Goal: Task Accomplishment & Management: Manage account settings

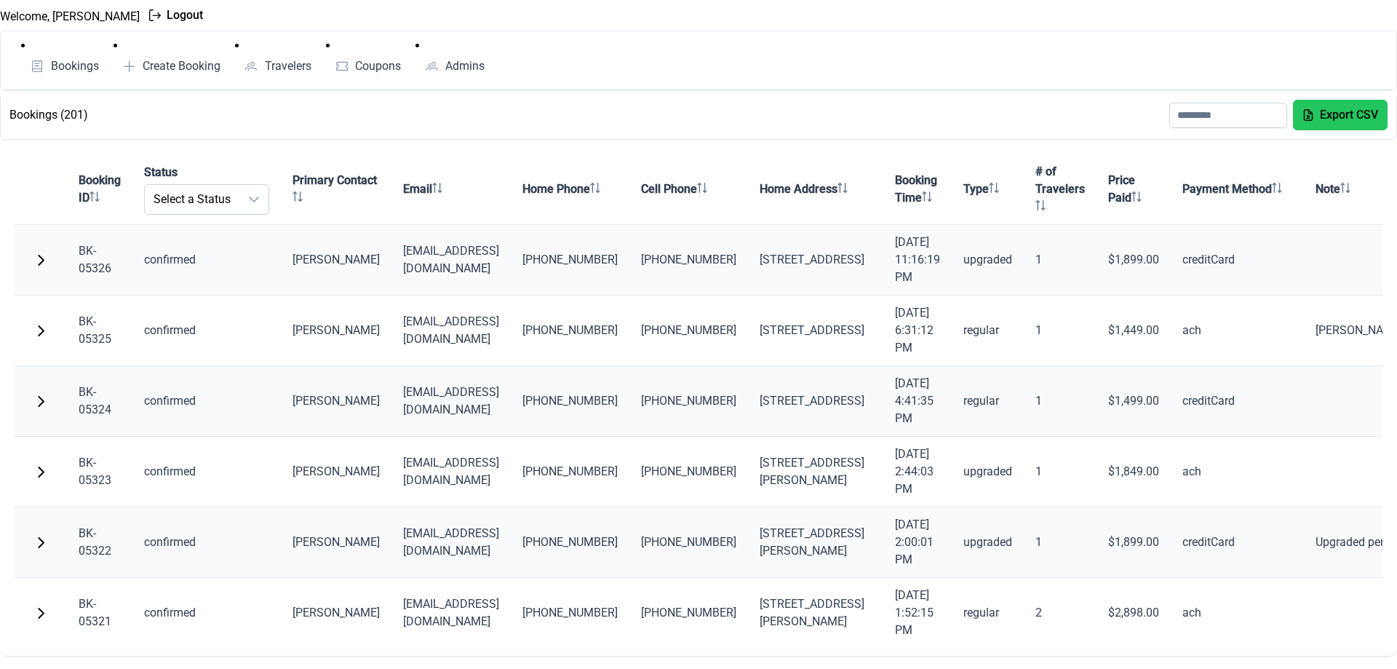
click at [43, 253] on button "button" at bounding box center [40, 259] width 29 height 29
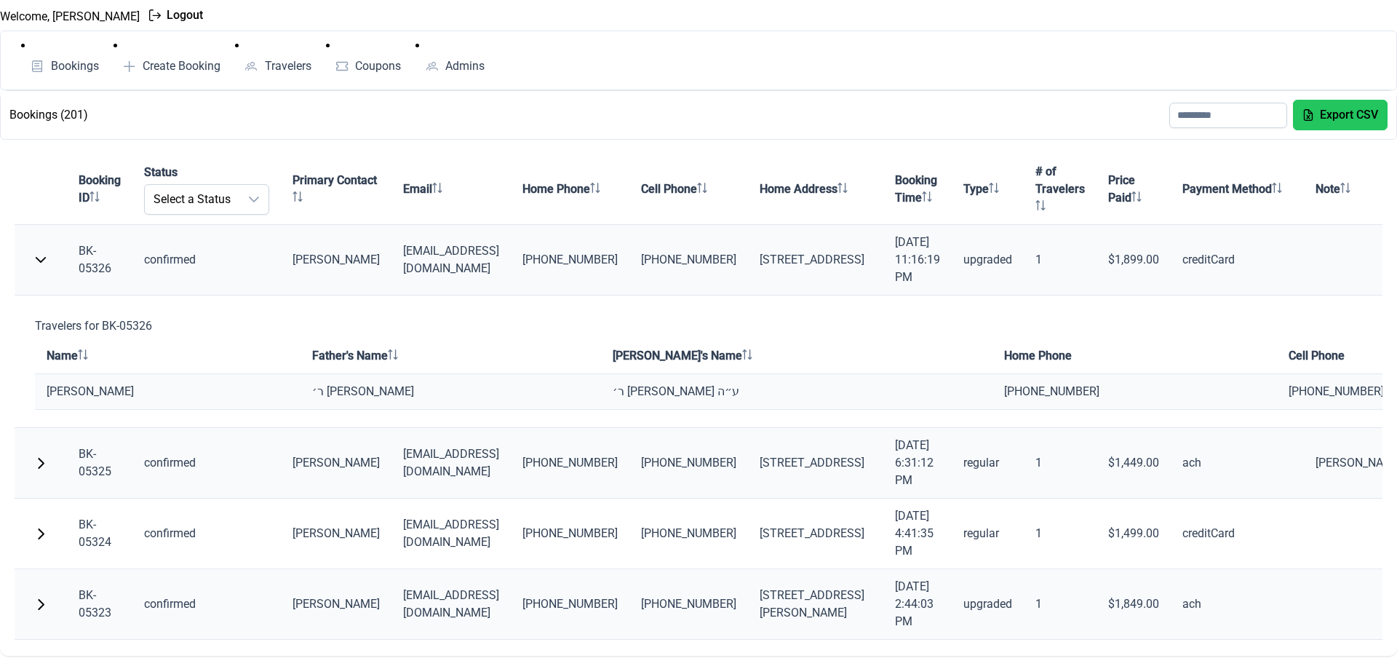
click at [43, 253] on button "button" at bounding box center [40, 259] width 29 height 29
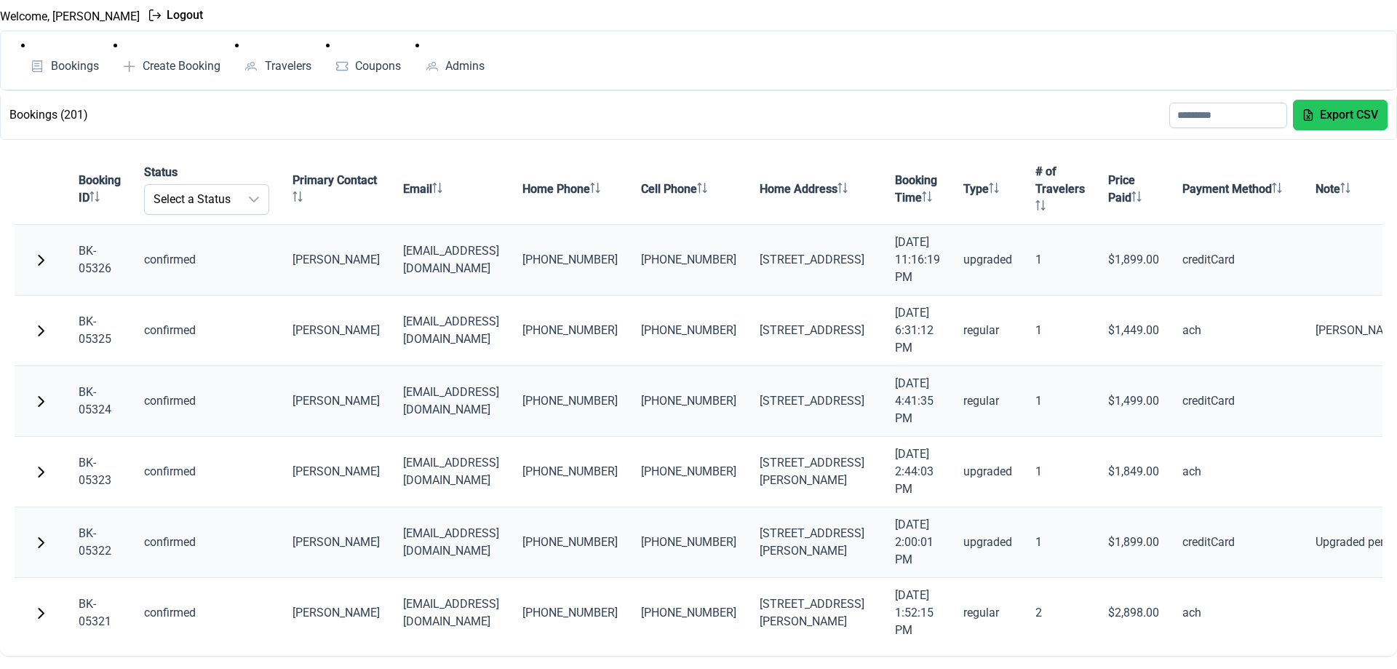
click at [42, 392] on button "button" at bounding box center [40, 400] width 29 height 29
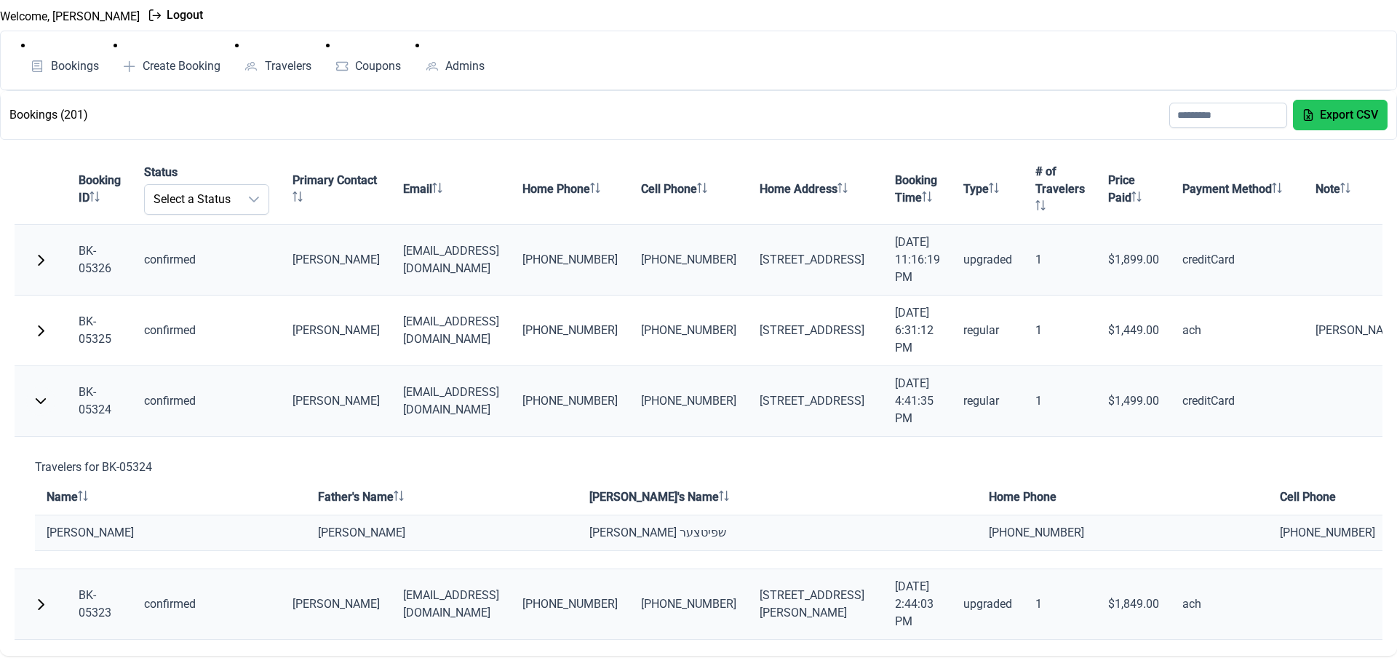
click at [42, 392] on button "button" at bounding box center [40, 400] width 29 height 29
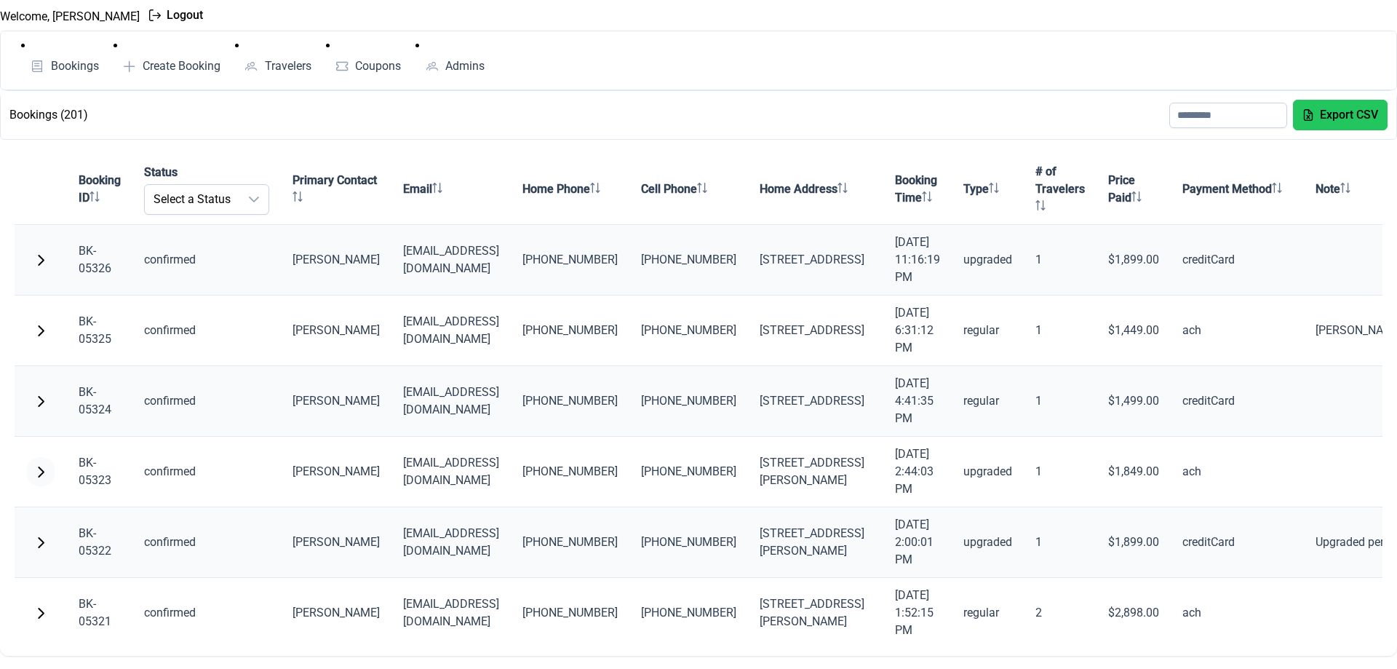
click at [36, 473] on span "button" at bounding box center [41, 472] width 12 height 12
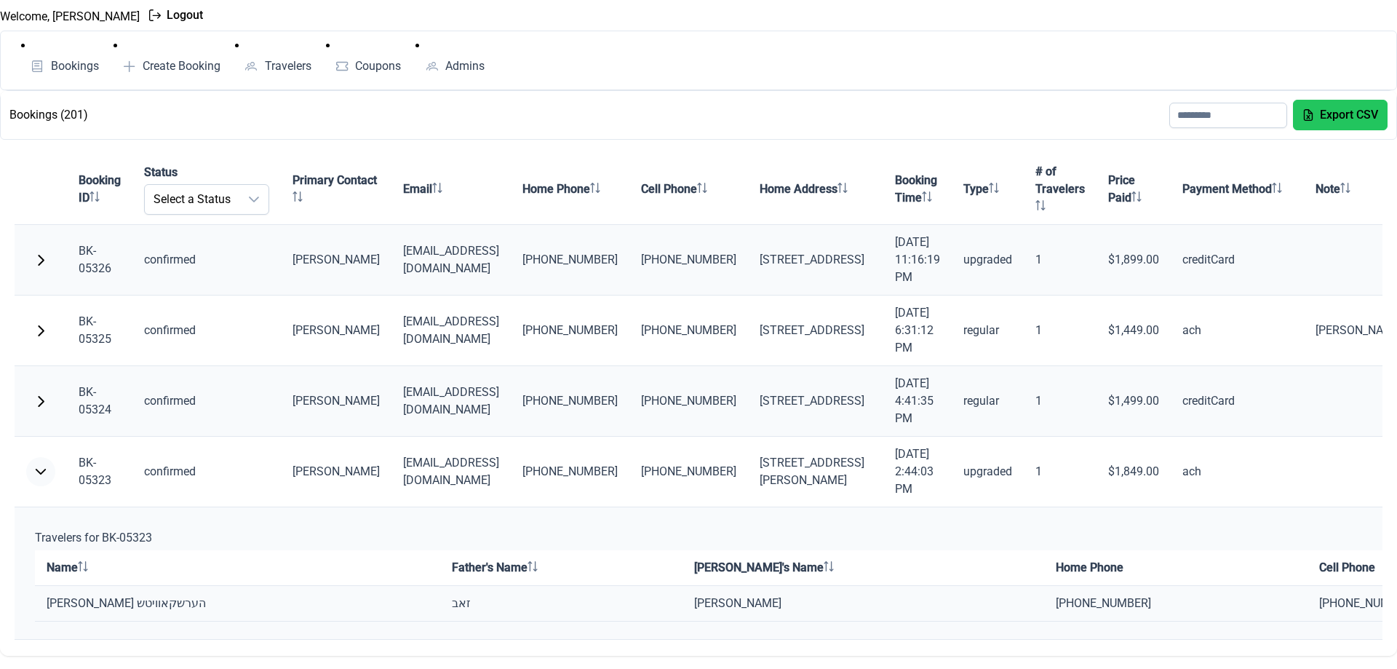
click at [36, 473] on span "button" at bounding box center [41, 472] width 12 height 12
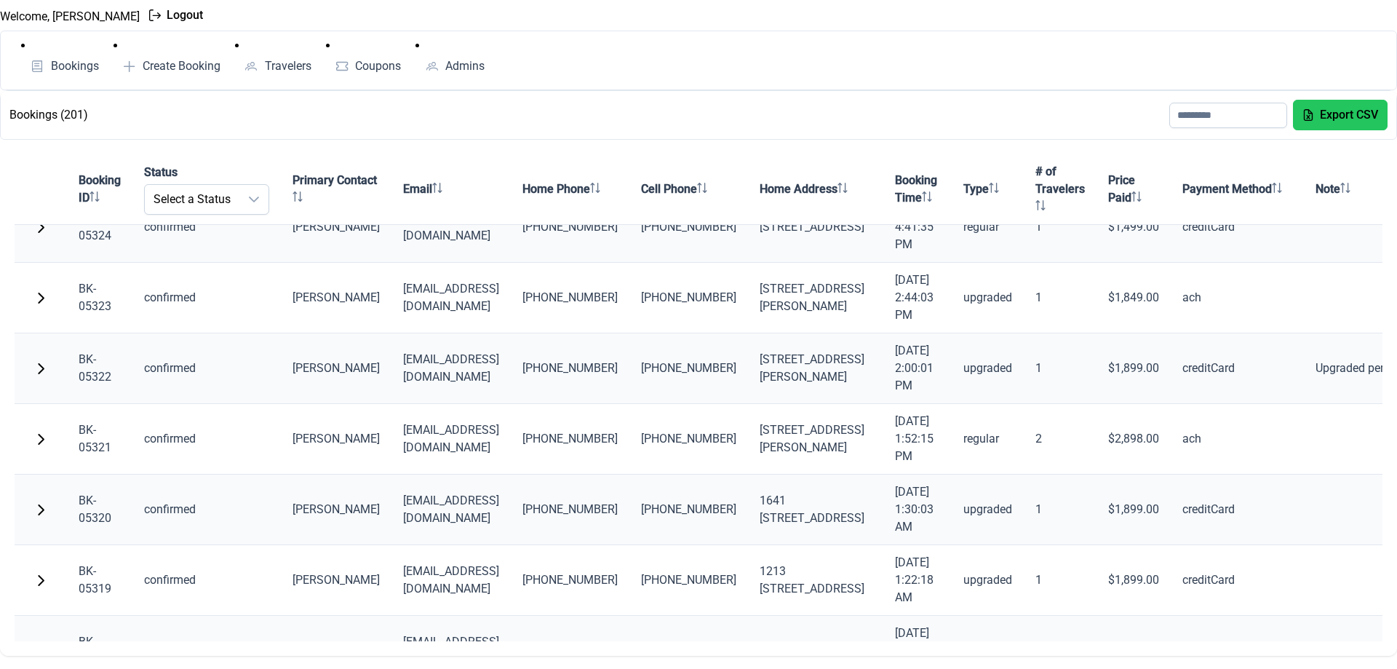
scroll to position [204, 0]
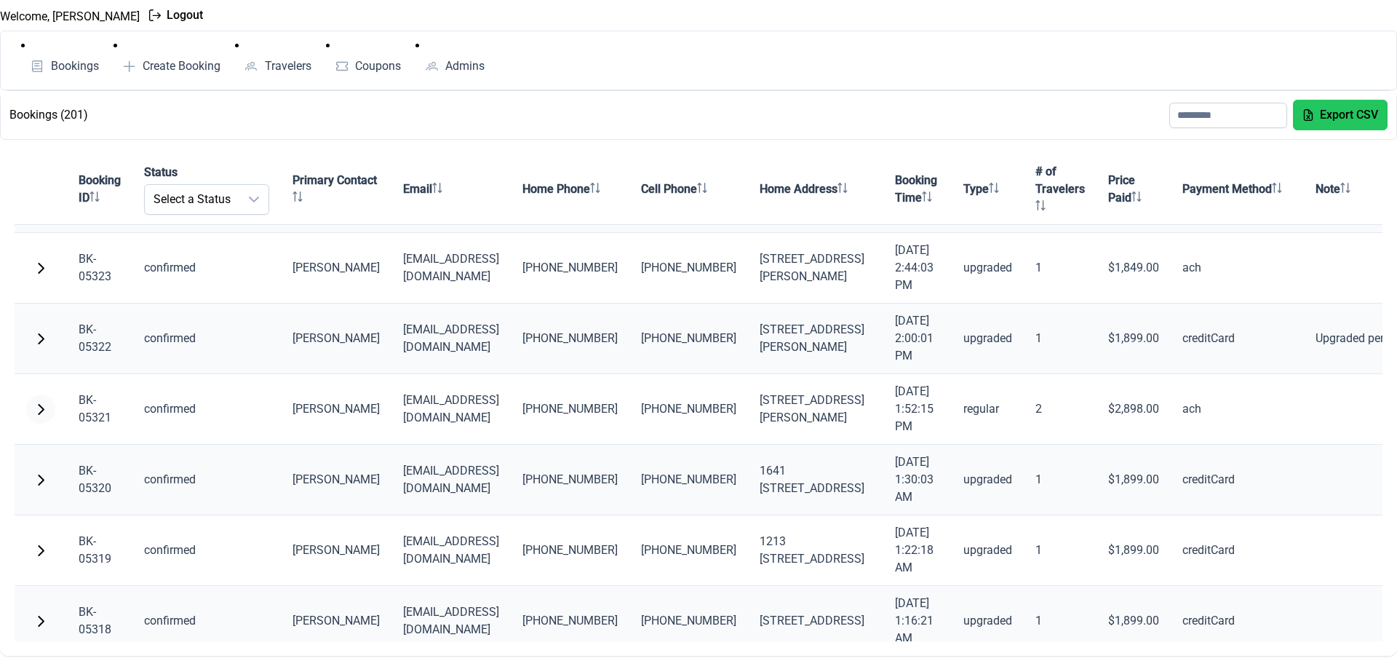
click at [45, 408] on span "button" at bounding box center [41, 409] width 12 height 12
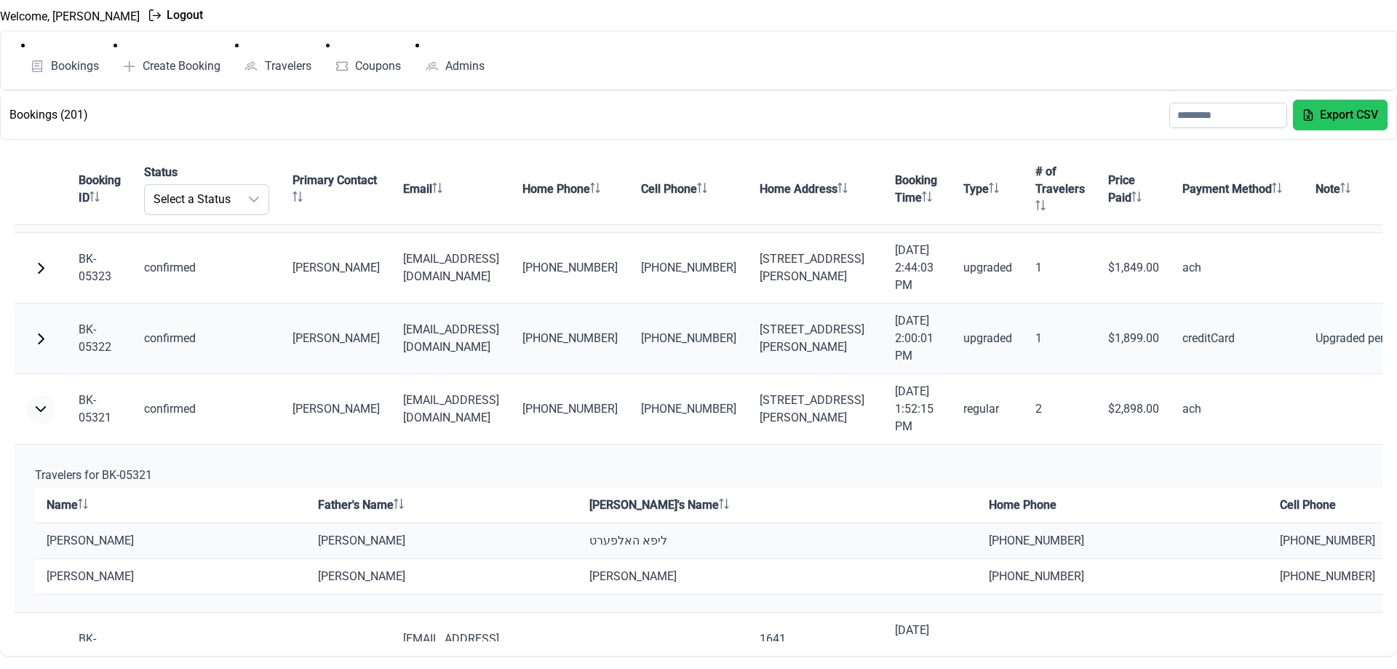
click at [45, 408] on span "button" at bounding box center [41, 409] width 12 height 12
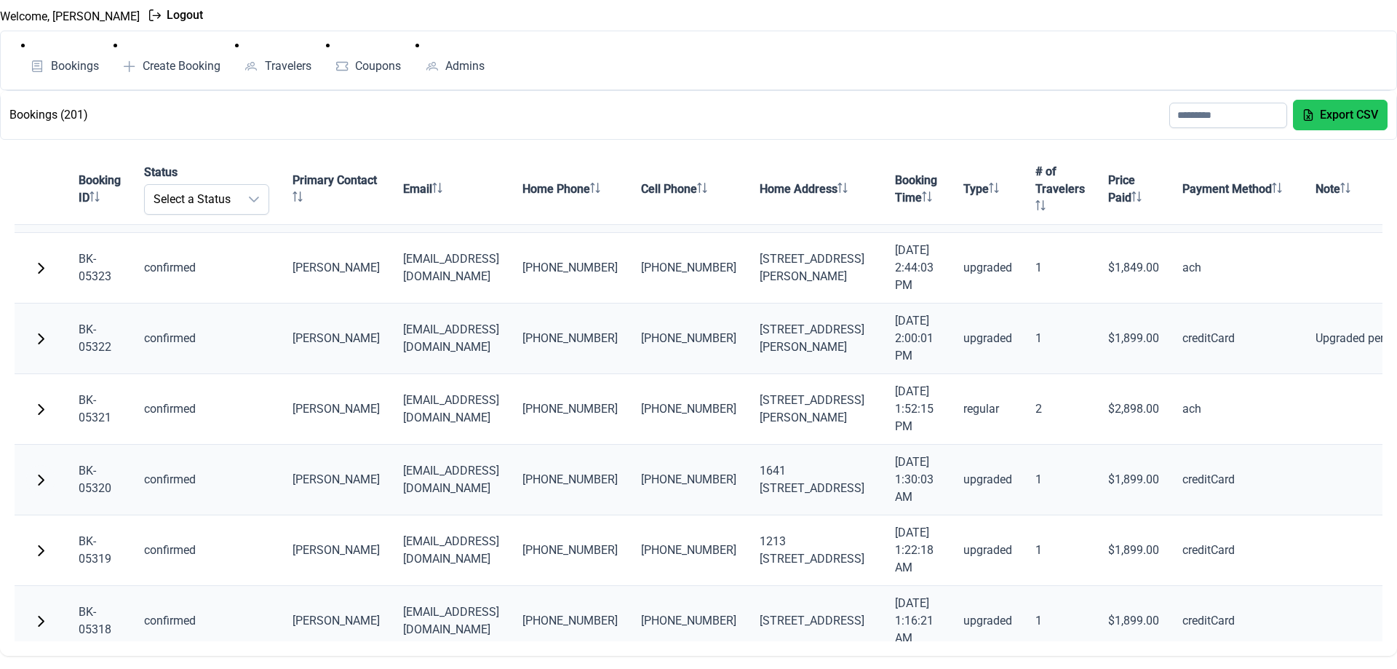
click at [35, 481] on span "button" at bounding box center [41, 480] width 12 height 12
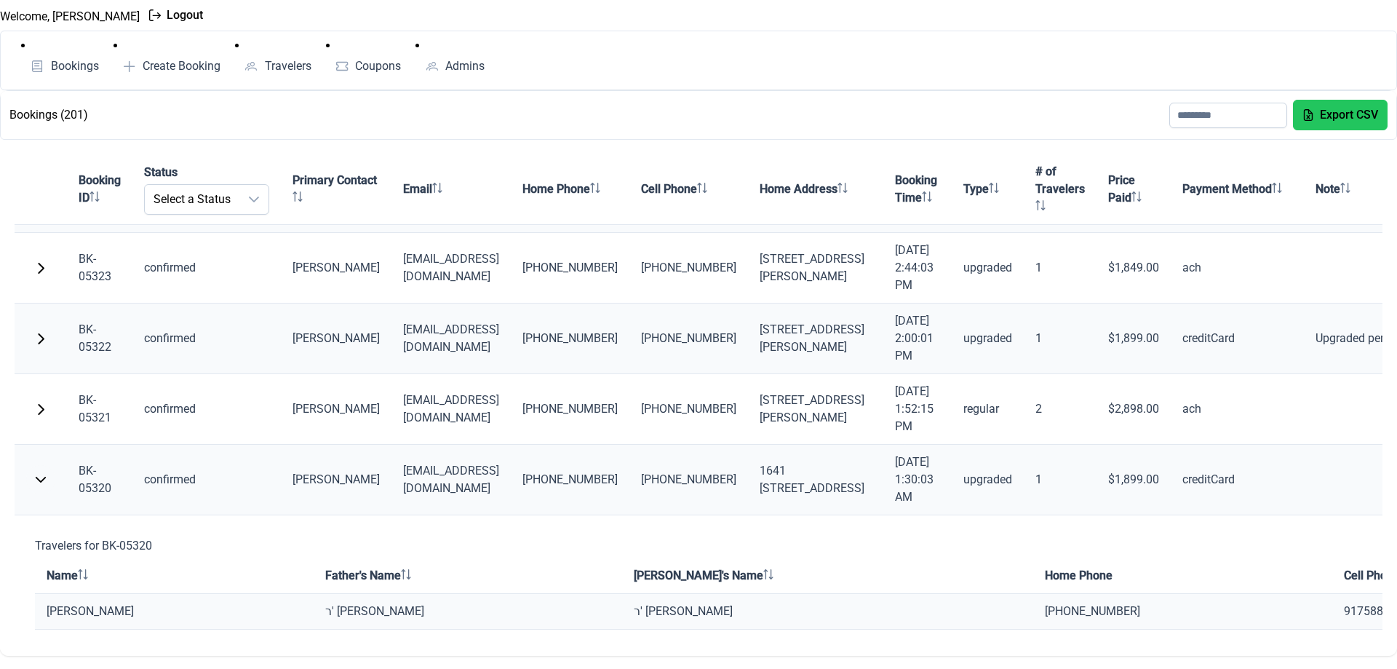
click at [35, 481] on span "button" at bounding box center [41, 480] width 12 height 12
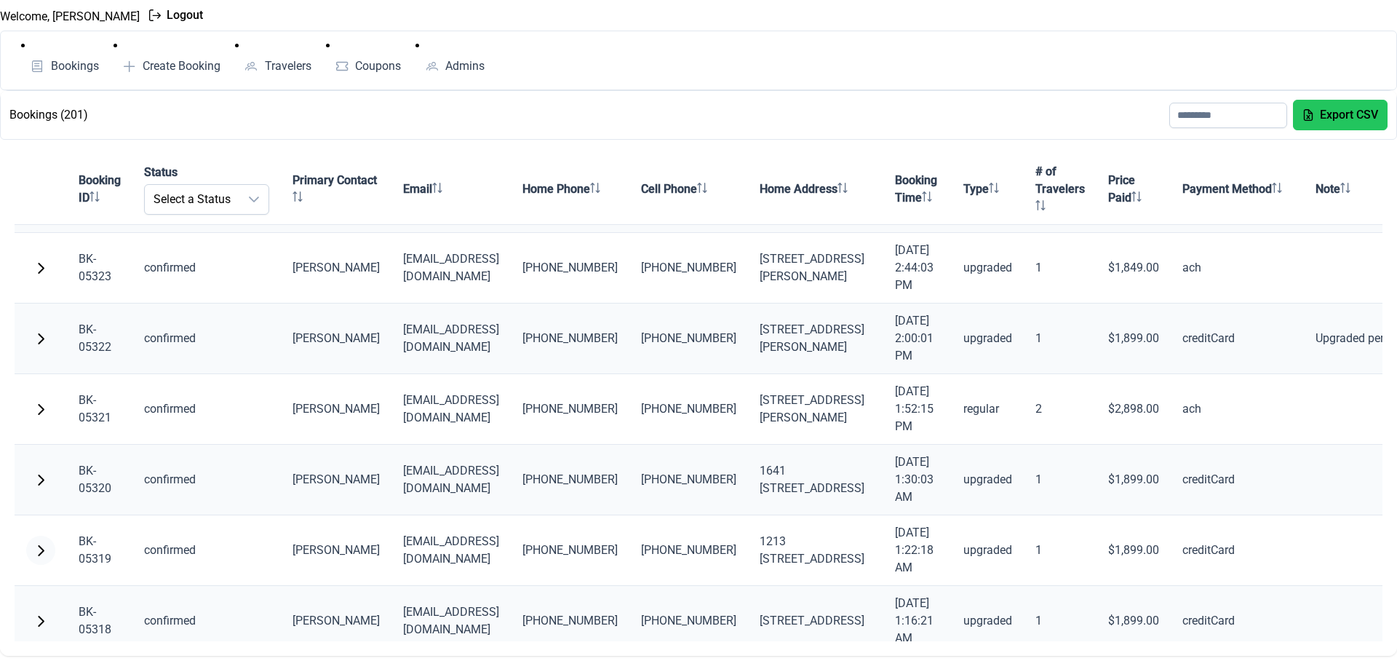
click at [39, 547] on span "button" at bounding box center [41, 550] width 12 height 12
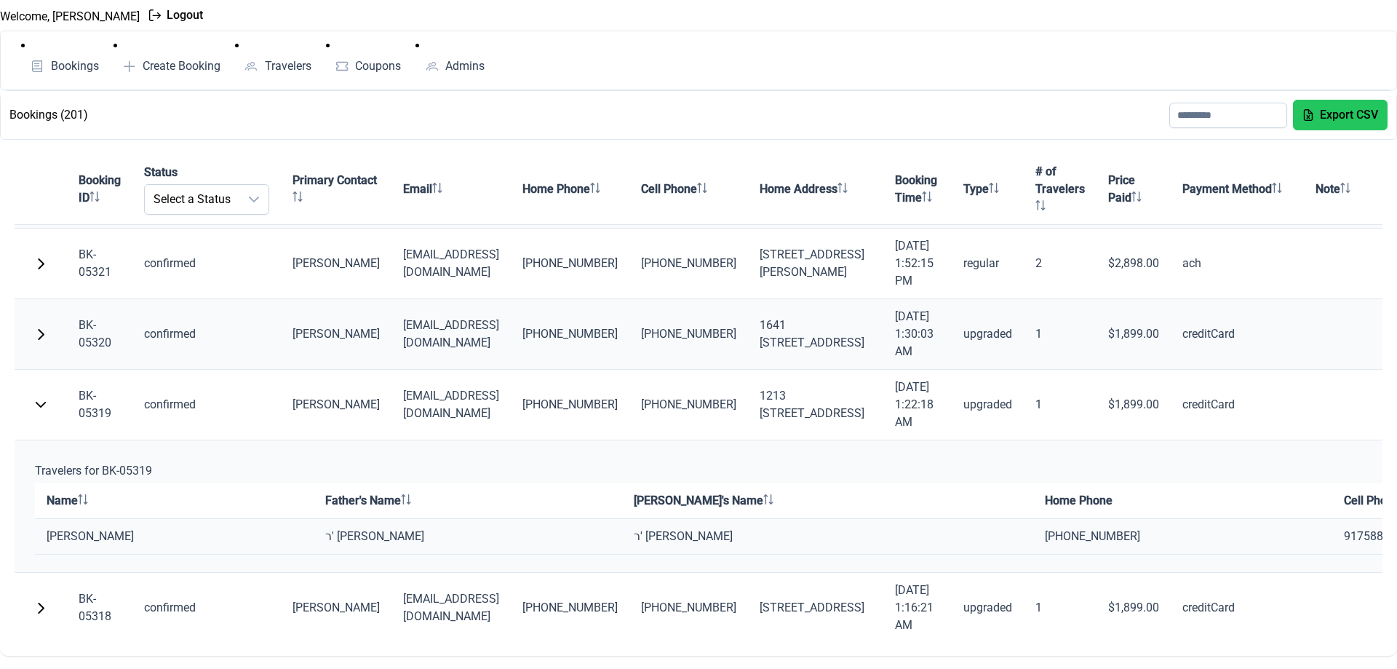
scroll to position [378, 0]
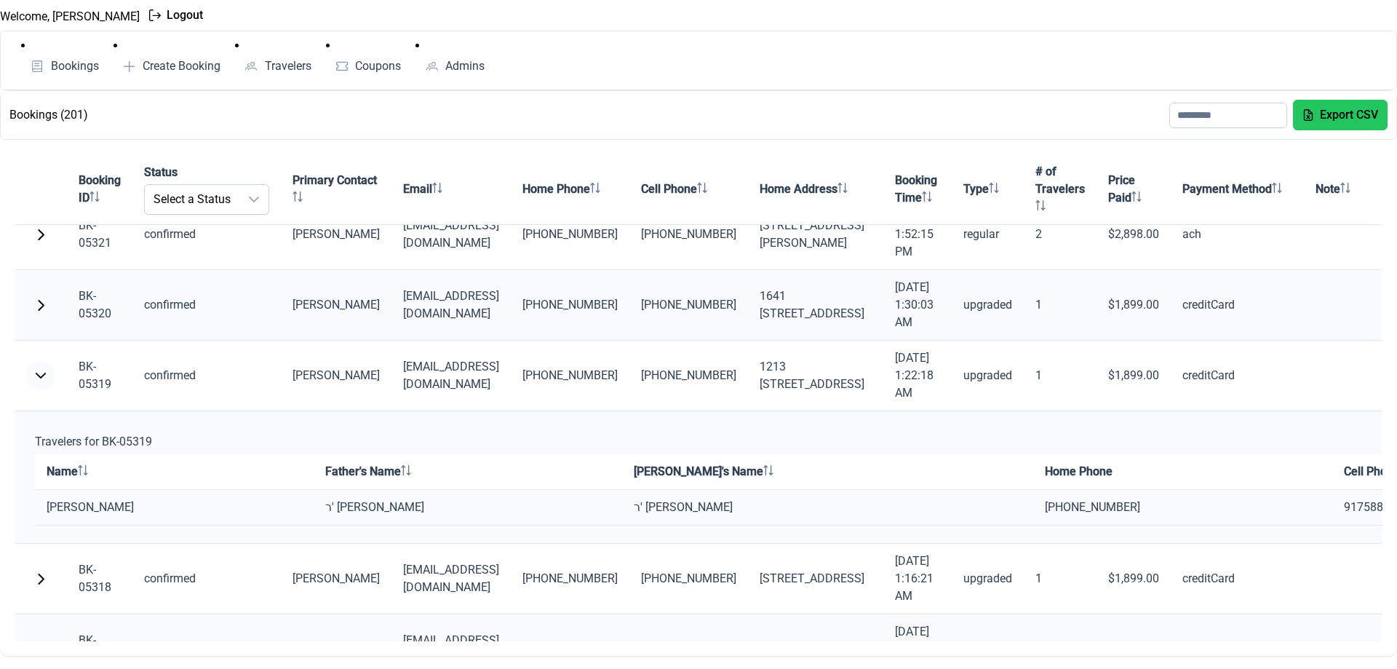
click at [45, 381] on span "button" at bounding box center [41, 376] width 12 height 12
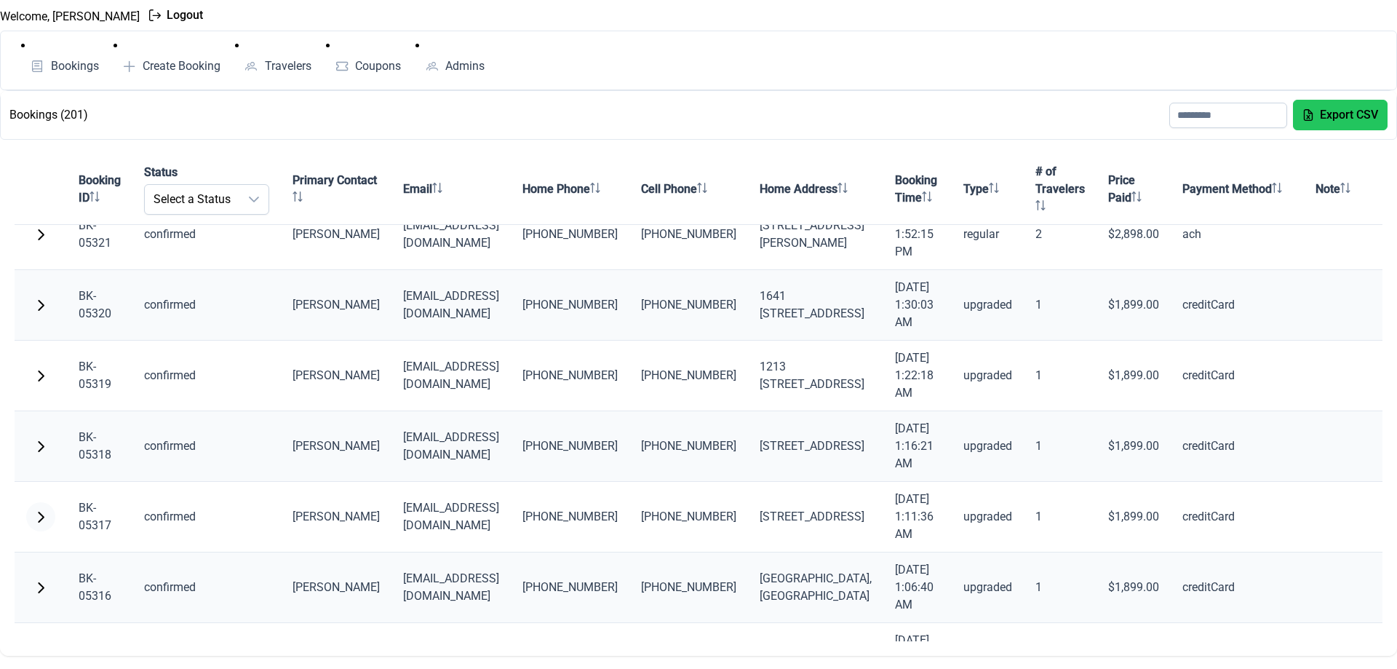
click at [43, 518] on span "button" at bounding box center [41, 517] width 12 height 12
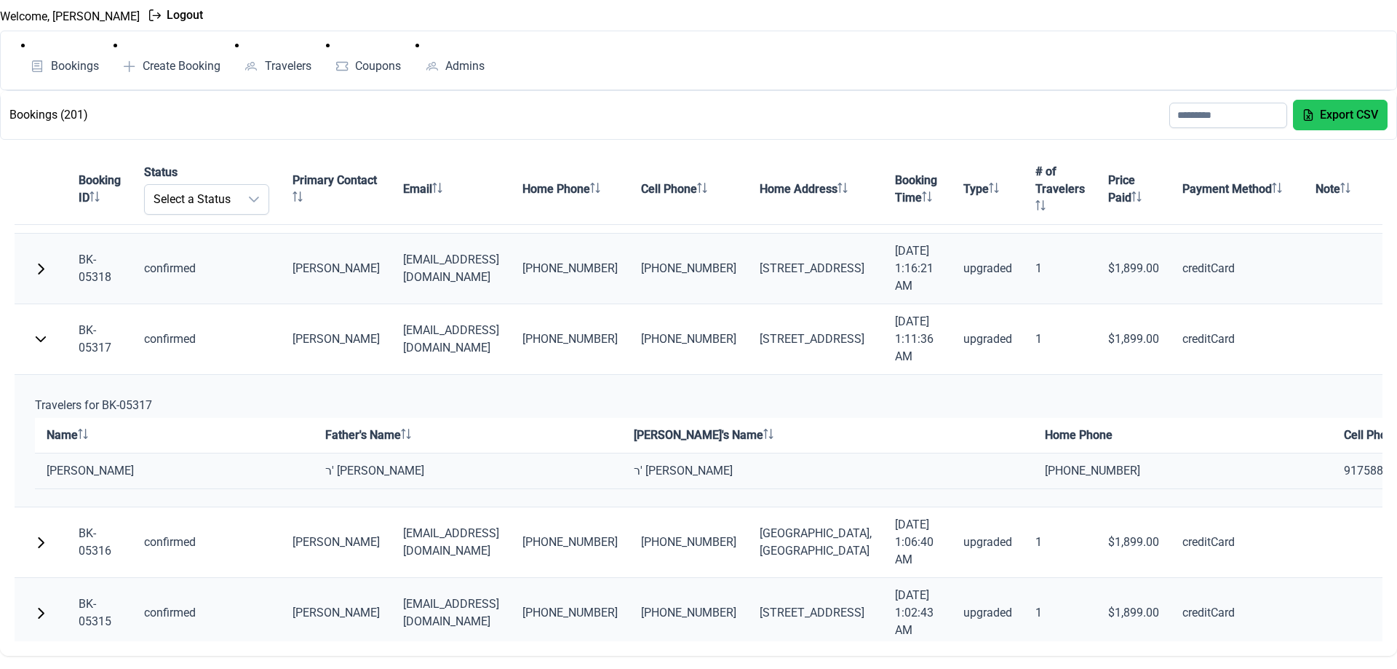
scroll to position [563, 0]
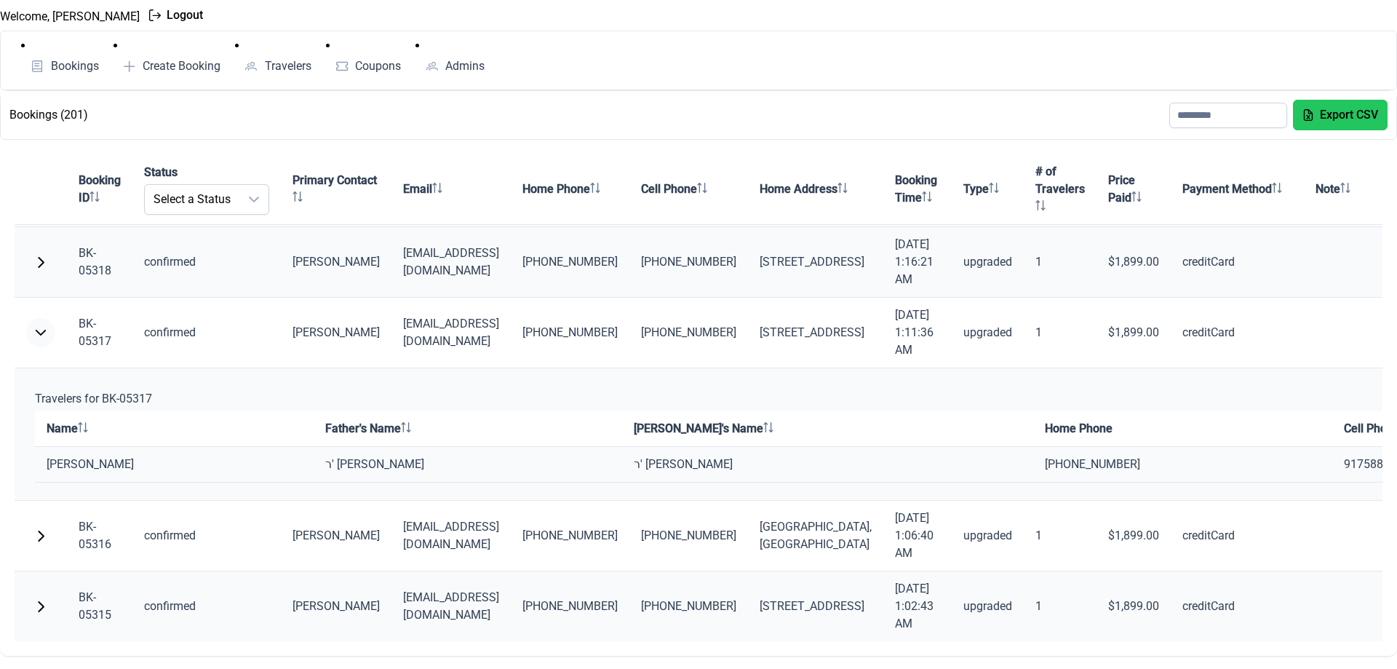
click at [48, 334] on button "button" at bounding box center [40, 332] width 29 height 29
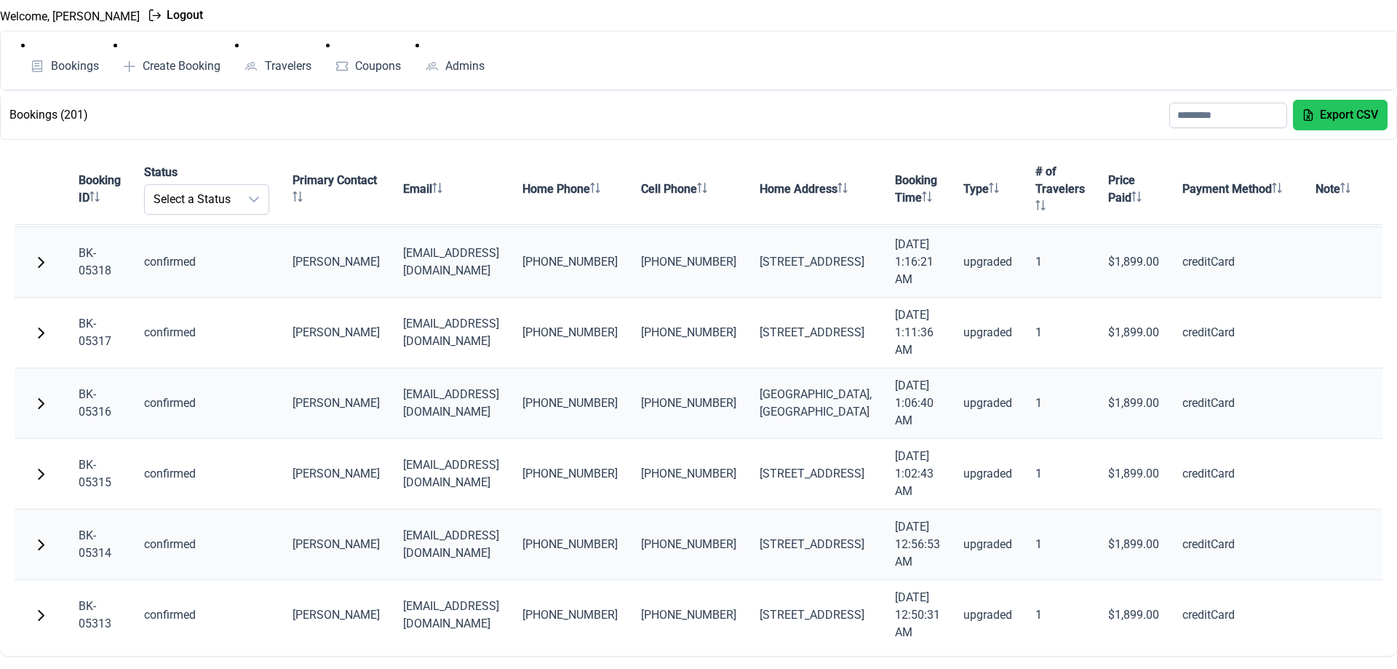
click at [41, 399] on span "button" at bounding box center [41, 403] width 12 height 12
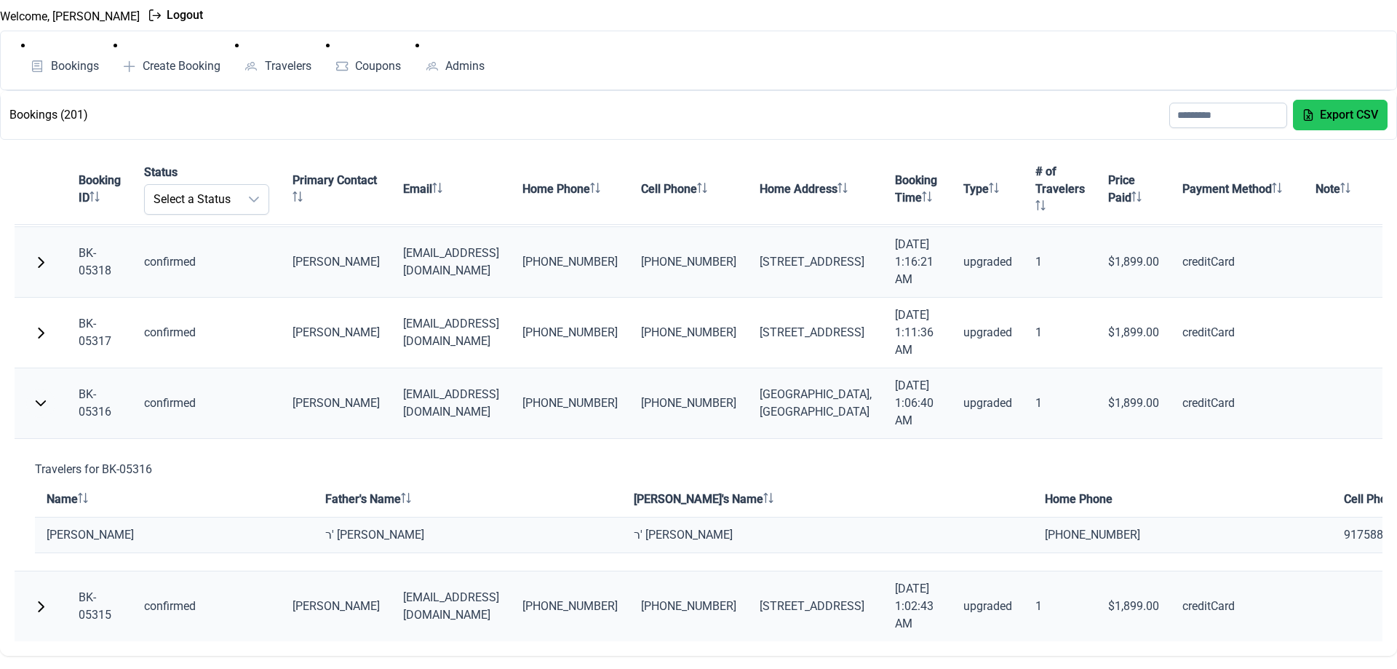
click at [41, 399] on span "button" at bounding box center [41, 403] width 12 height 12
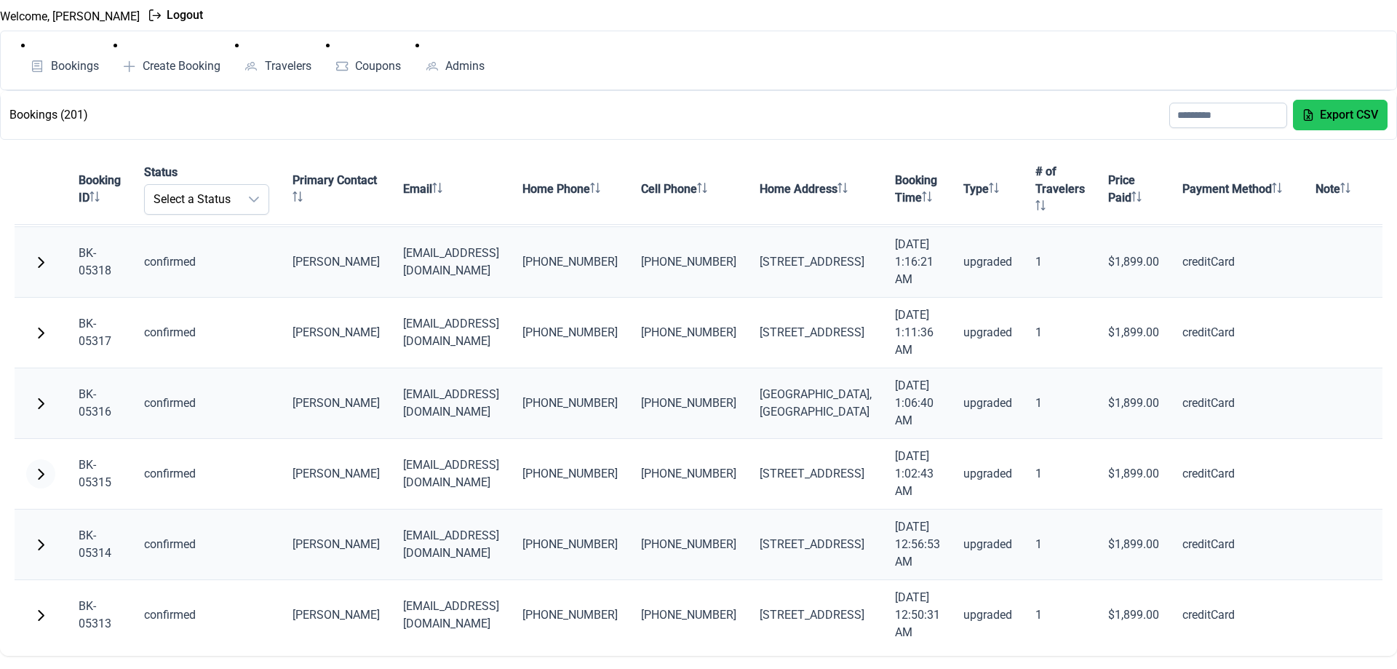
click at [43, 471] on span "button" at bounding box center [41, 474] width 12 height 12
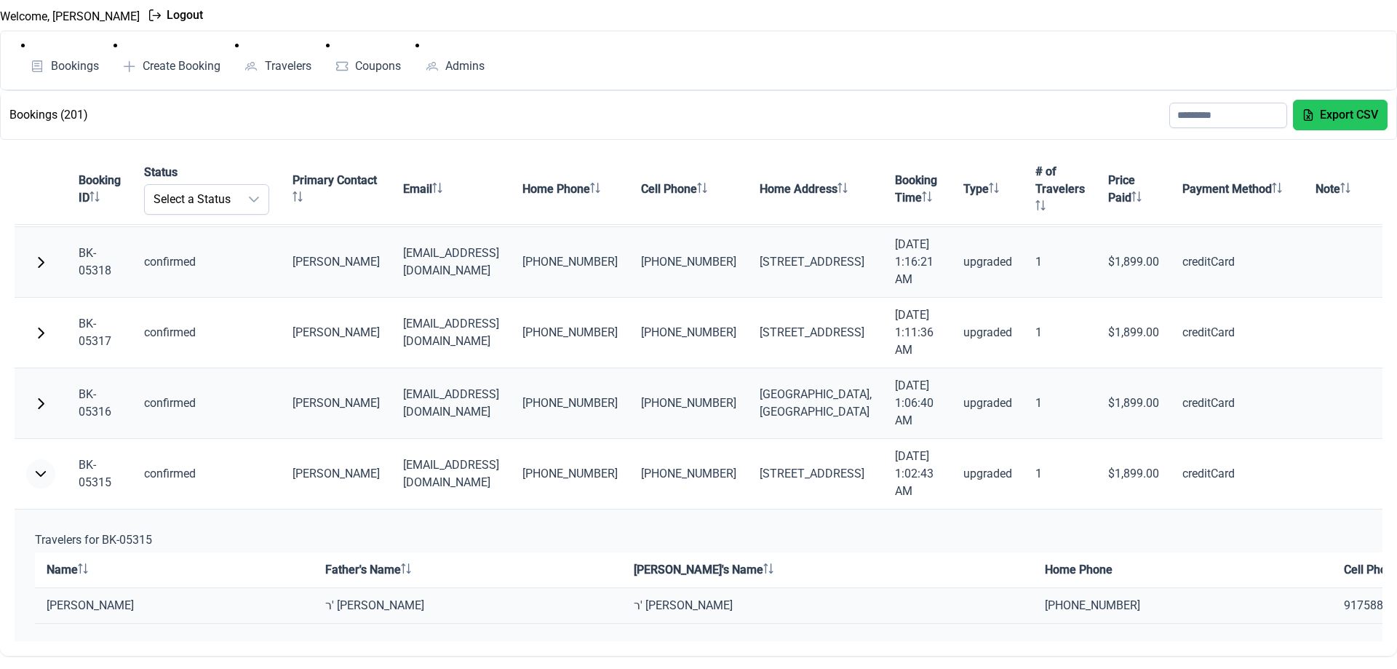
click at [43, 471] on span "button" at bounding box center [41, 474] width 12 height 12
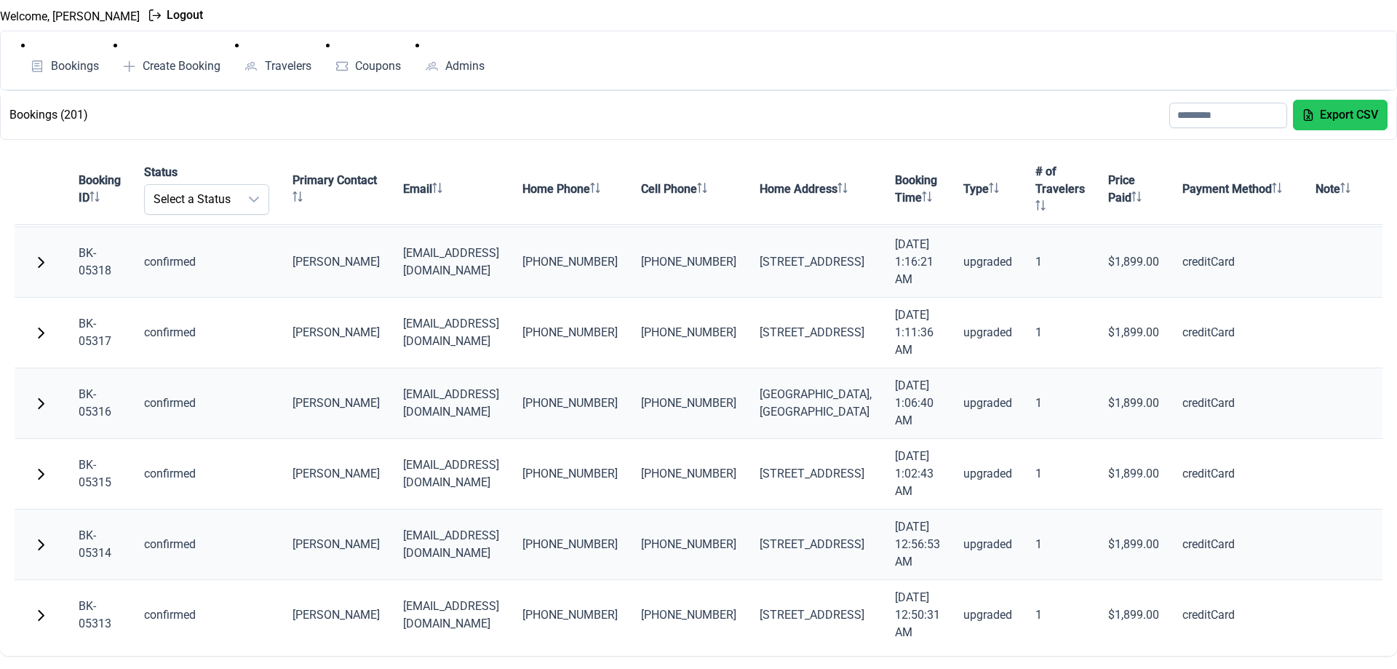
click at [33, 535] on button "button" at bounding box center [40, 544] width 29 height 29
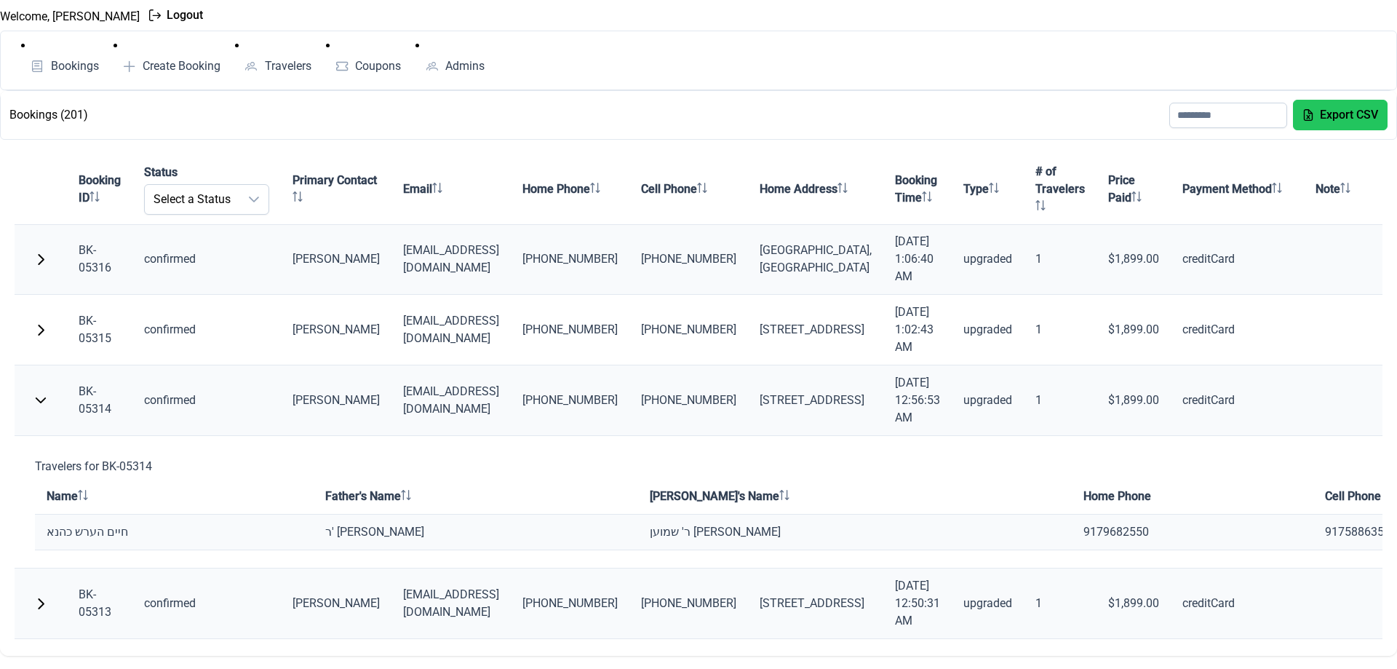
scroll to position [737, 0]
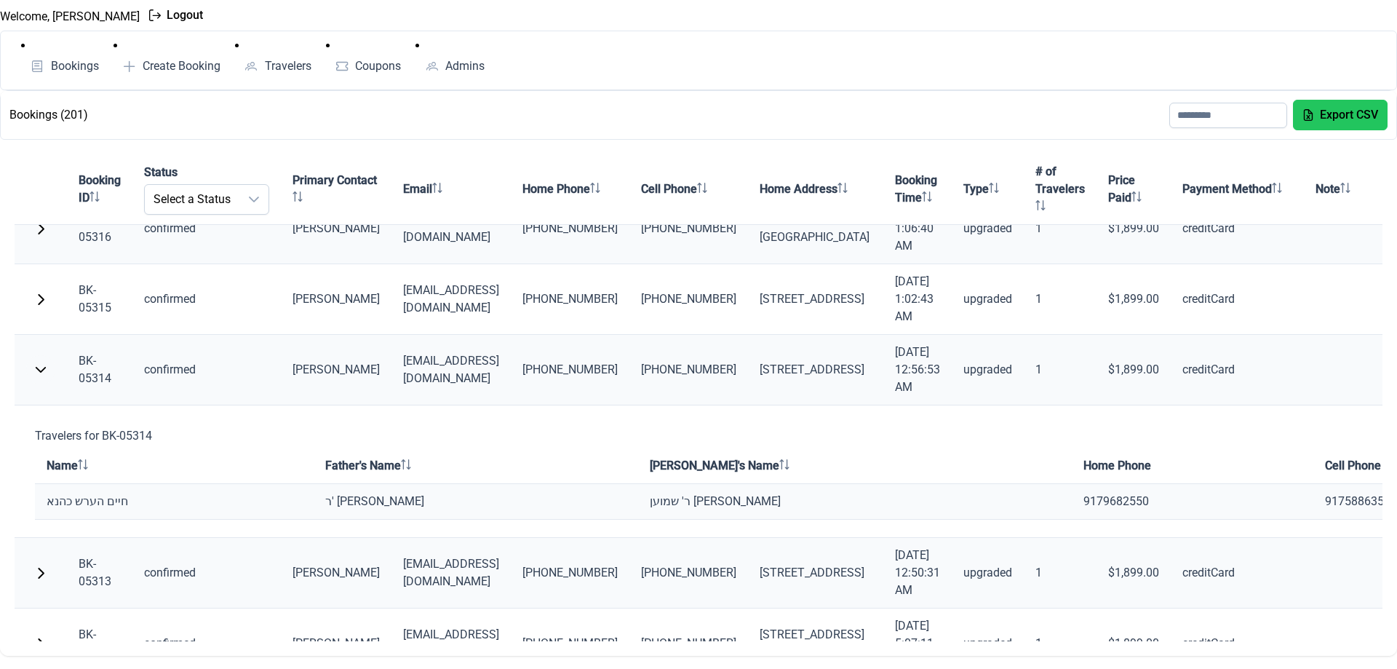
click at [49, 368] on button "button" at bounding box center [40, 369] width 29 height 29
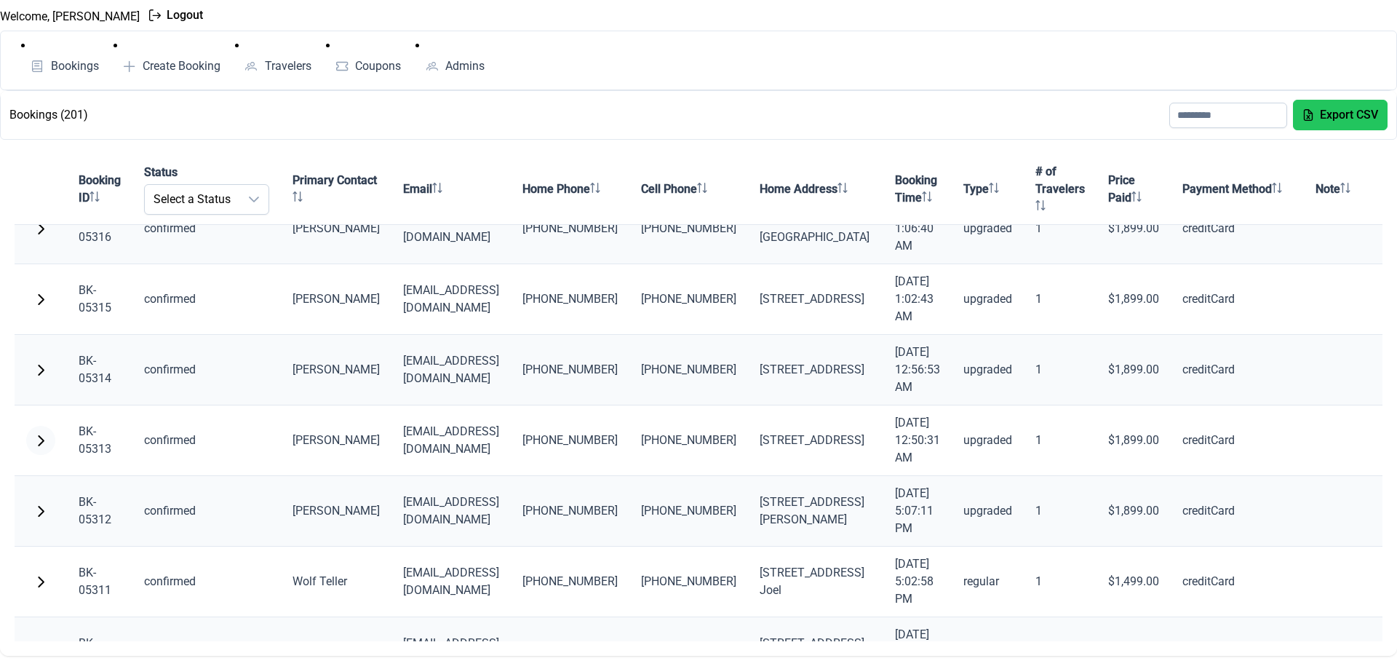
click at [41, 435] on span "button" at bounding box center [41, 440] width 12 height 12
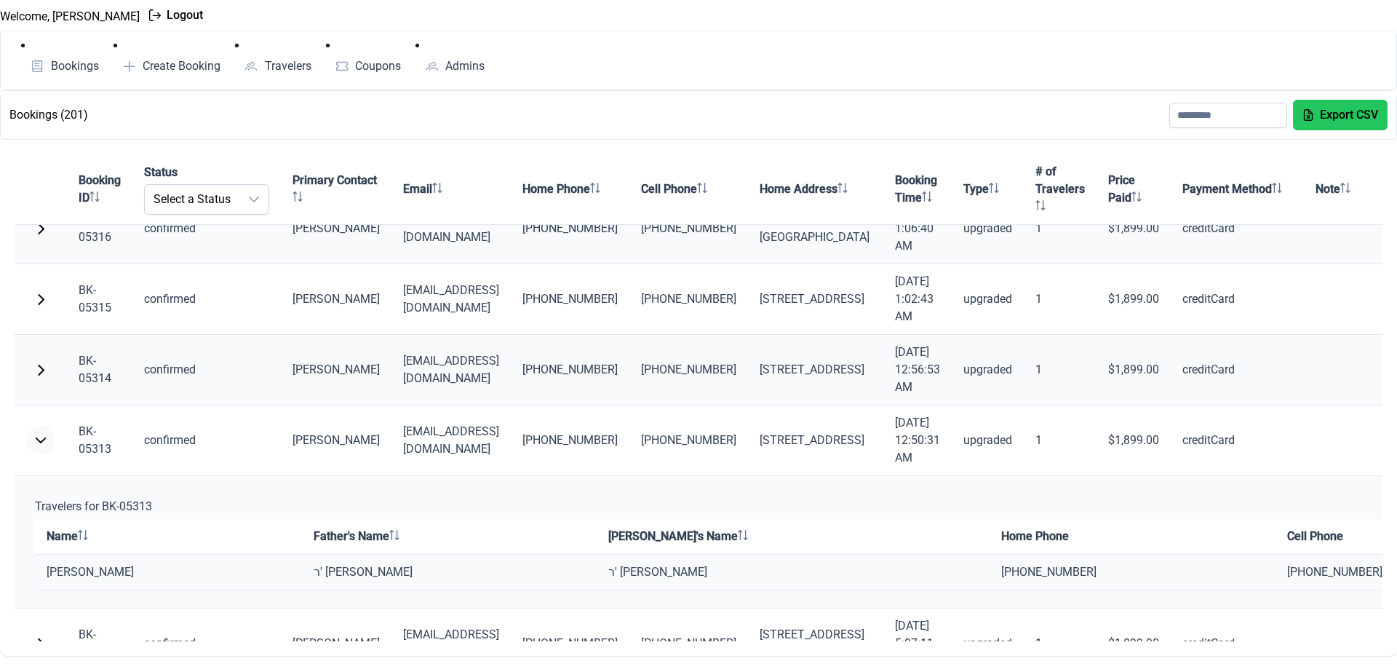
click at [41, 435] on span "button" at bounding box center [41, 440] width 12 height 12
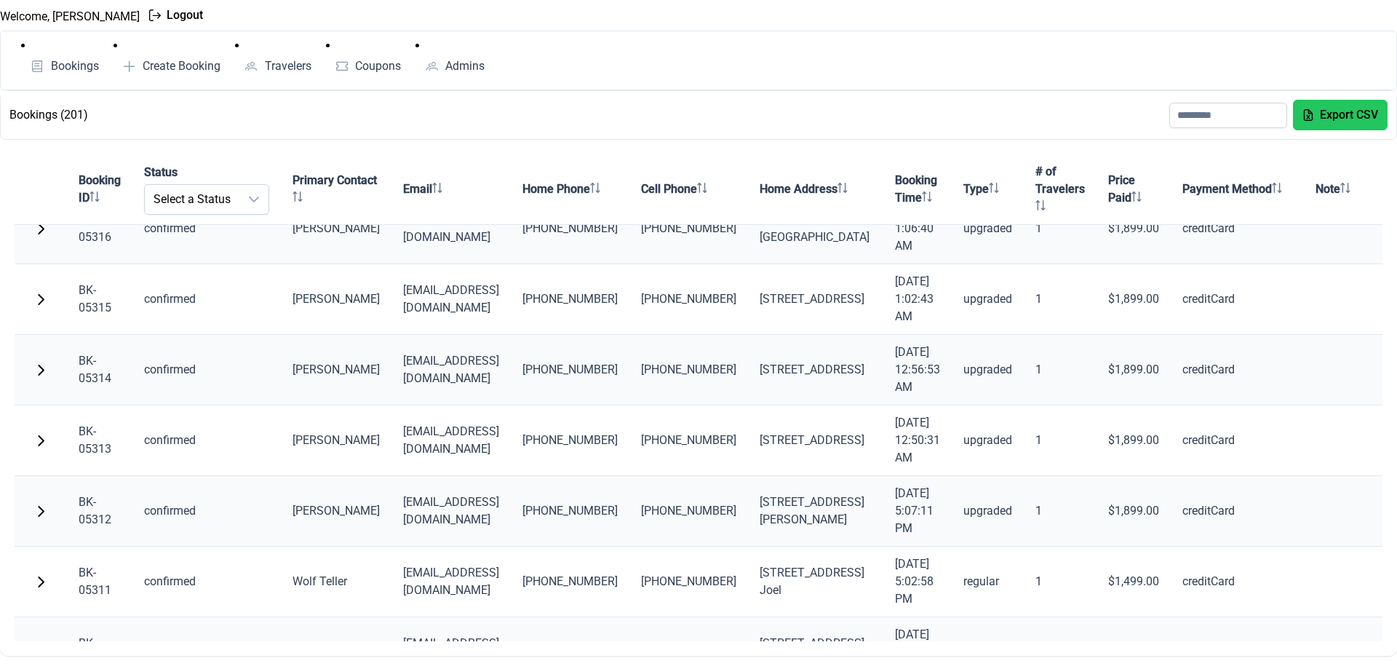
click at [41, 511] on span "button" at bounding box center [41, 511] width 12 height 12
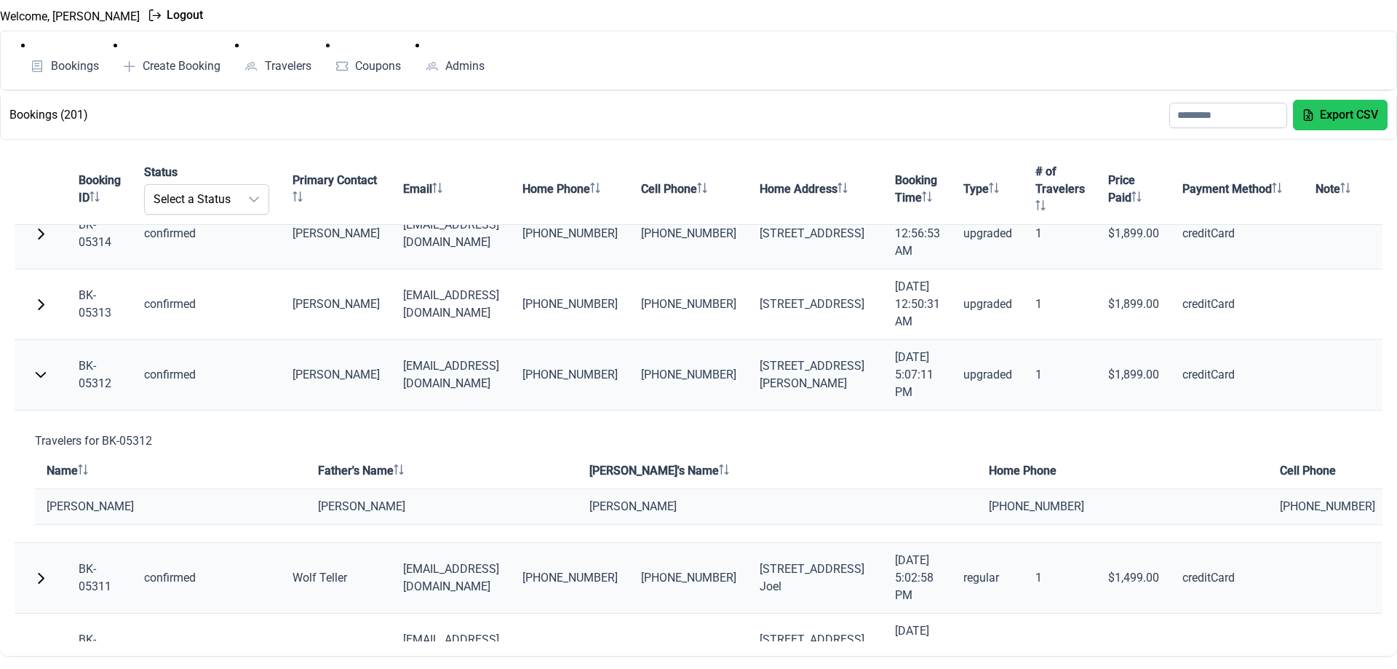
scroll to position [883, 0]
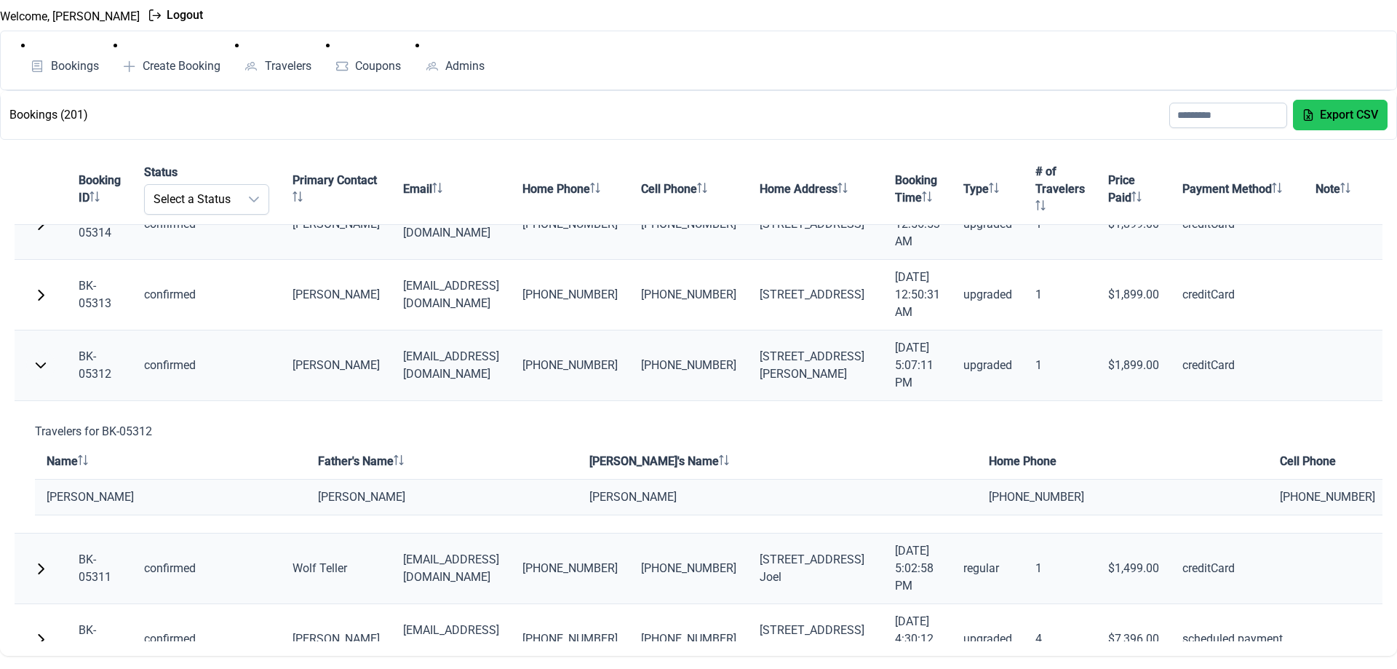
click at [40, 363] on span "button" at bounding box center [41, 366] width 12 height 12
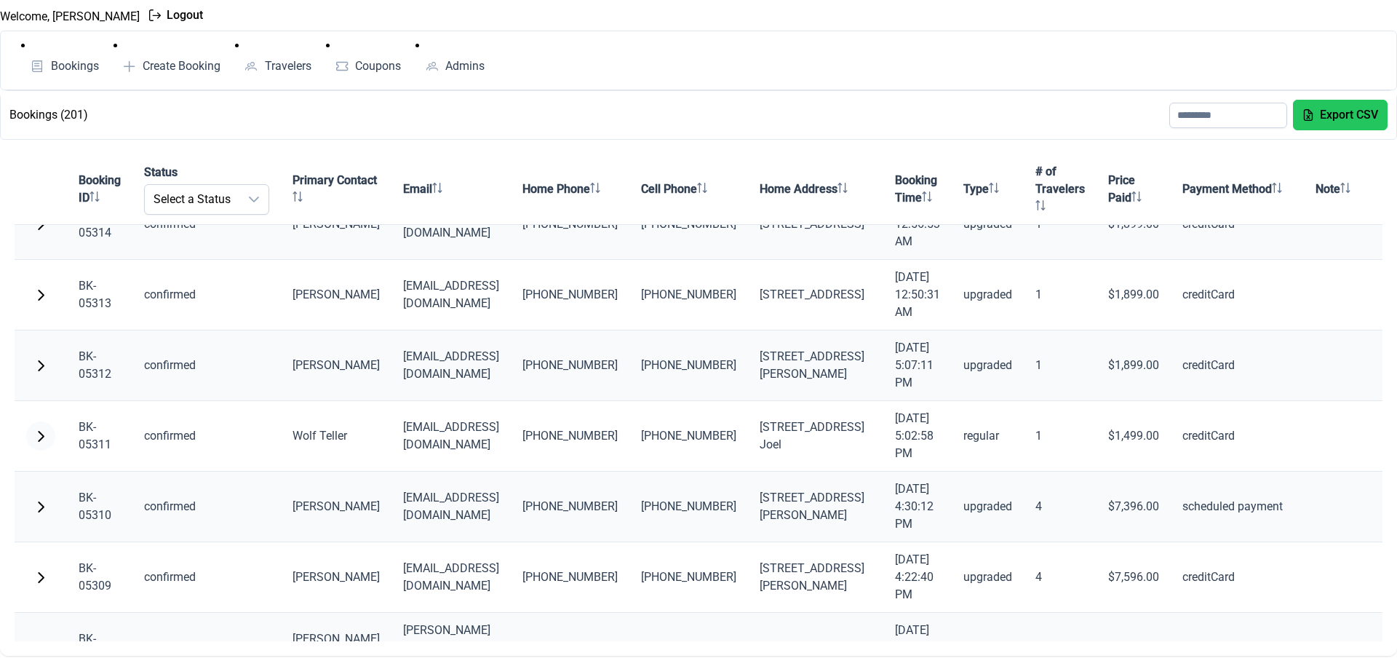
click at [42, 437] on span "button" at bounding box center [41, 436] width 12 height 12
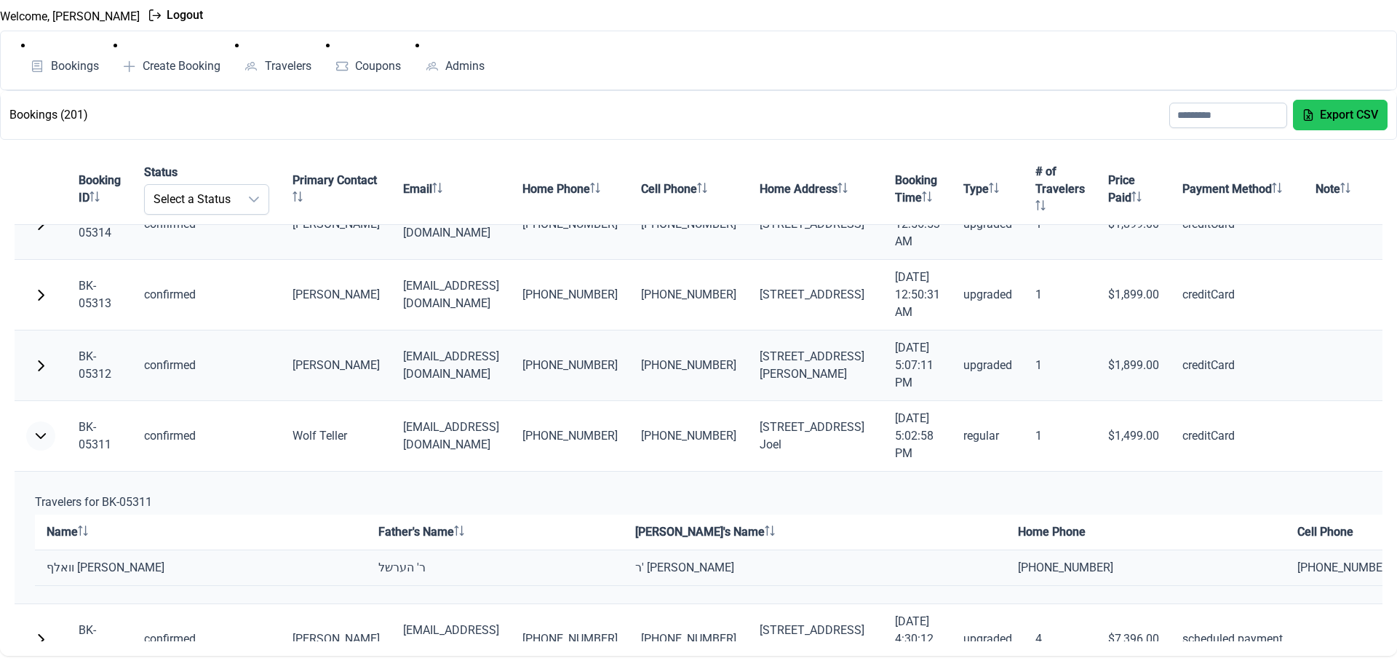
click at [42, 437] on span "button" at bounding box center [41, 436] width 12 height 12
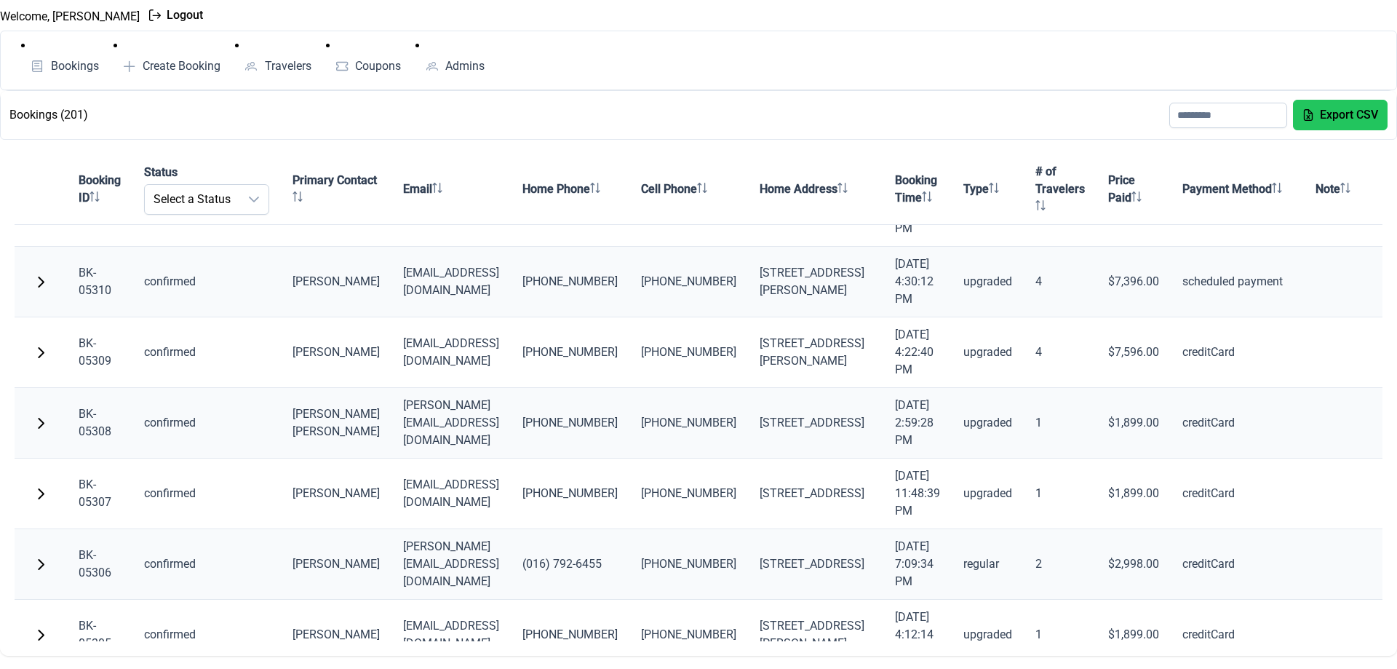
scroll to position [1116, 0]
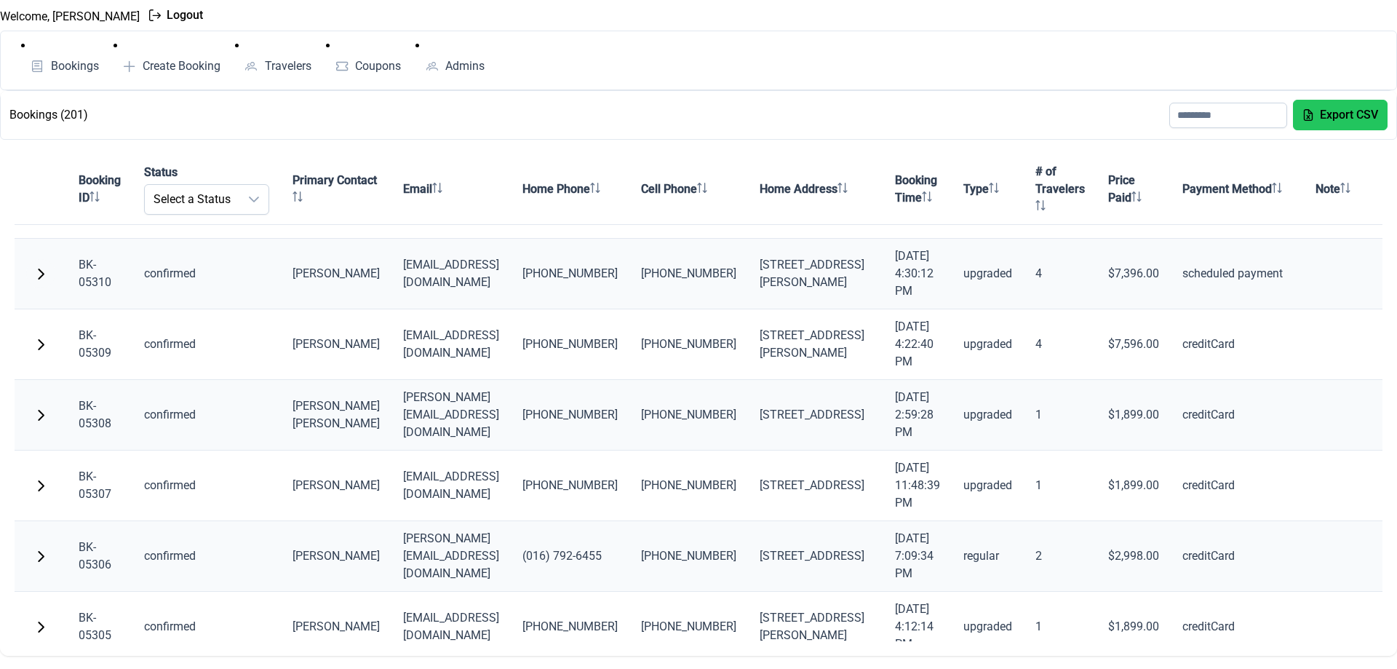
click at [34, 269] on button "button" at bounding box center [40, 273] width 29 height 29
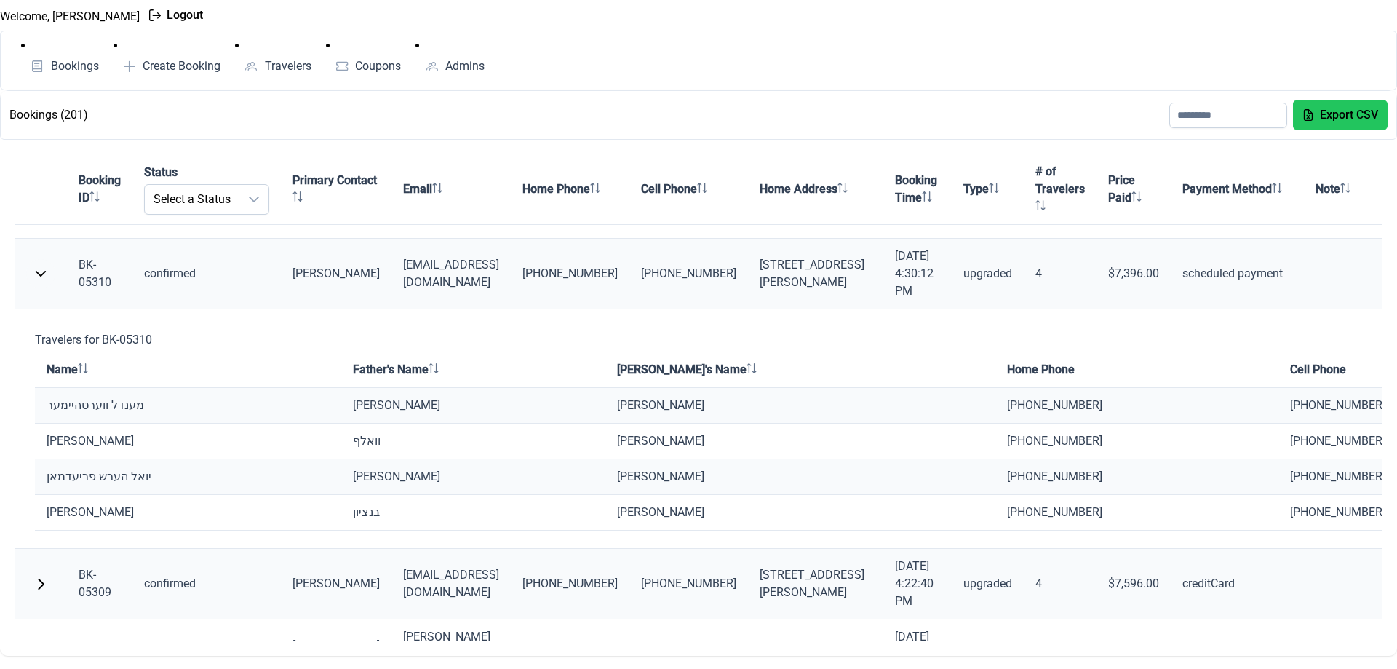
click at [41, 271] on span "button" at bounding box center [41, 274] width 12 height 12
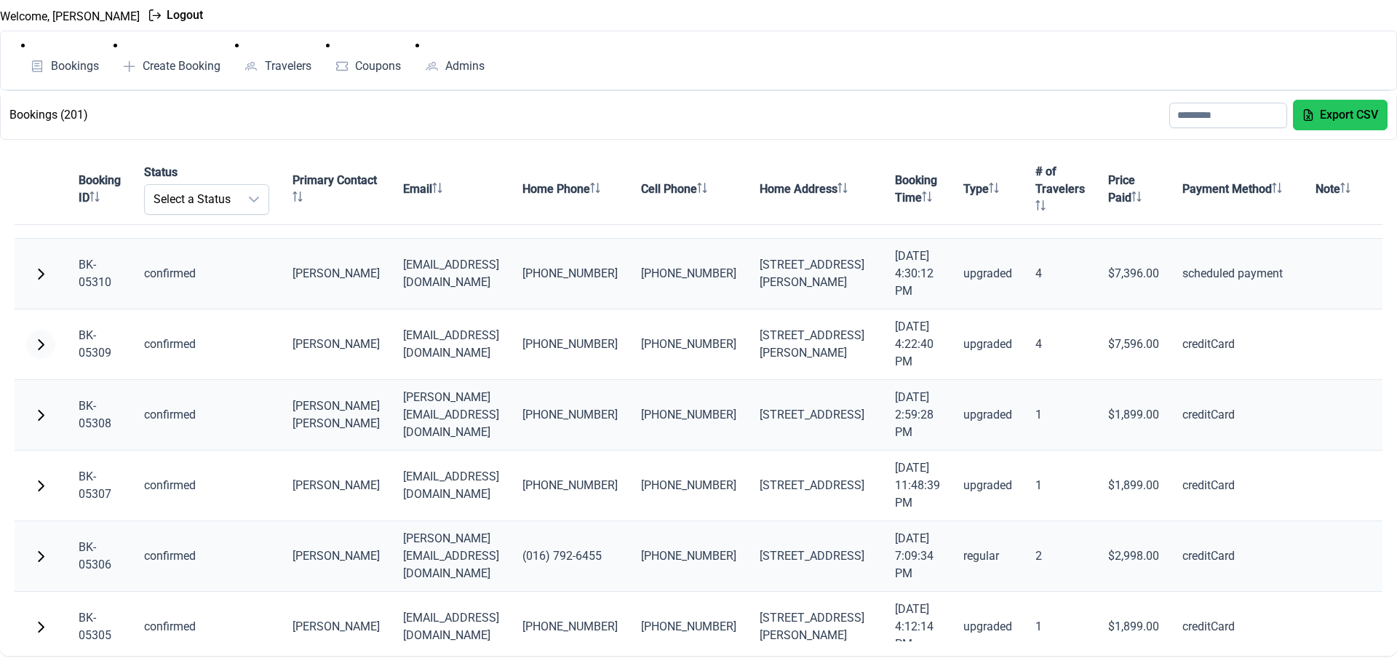
click at [38, 345] on span "button" at bounding box center [41, 344] width 12 height 12
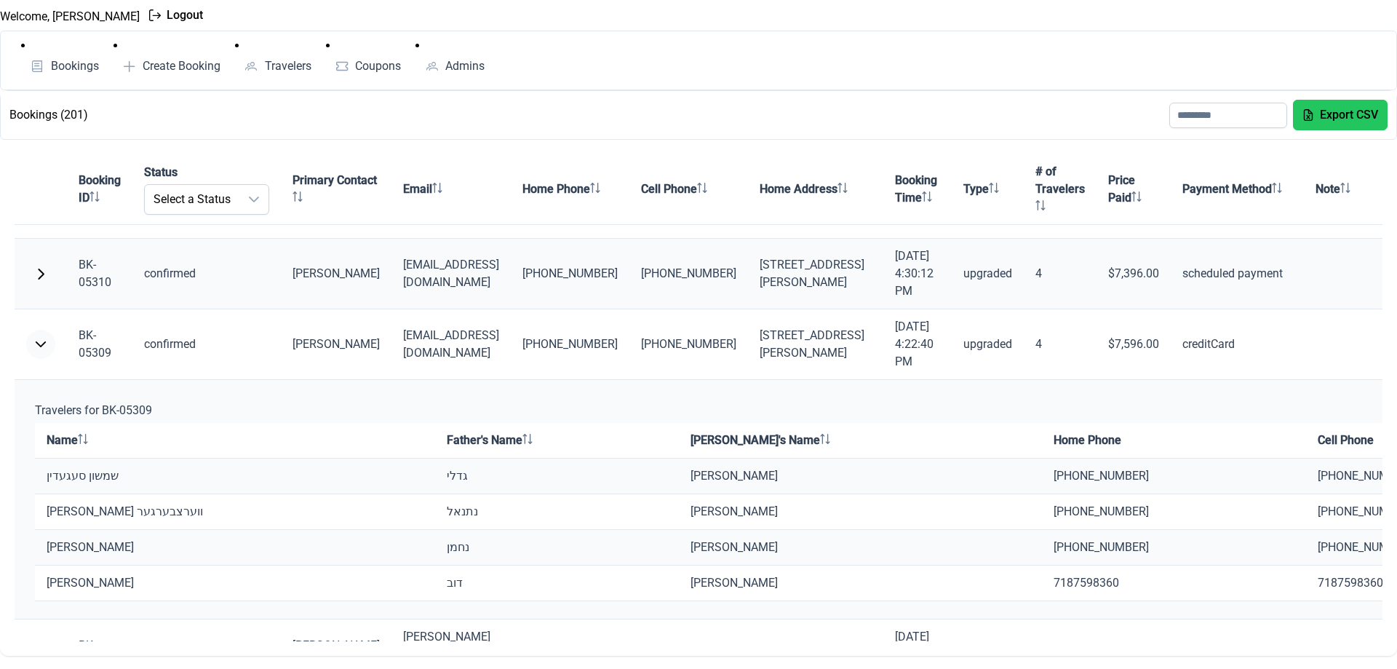
click at [38, 345] on span "button" at bounding box center [41, 344] width 12 height 12
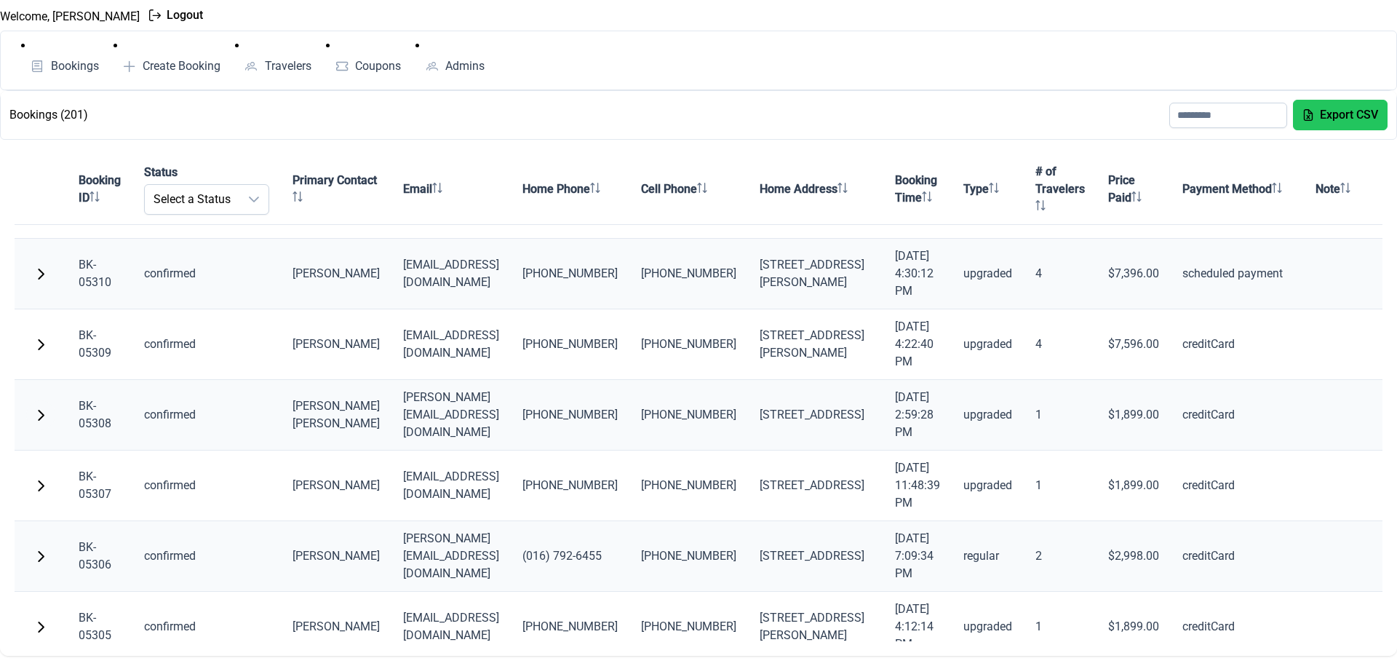
click at [39, 416] on span "button" at bounding box center [41, 415] width 12 height 12
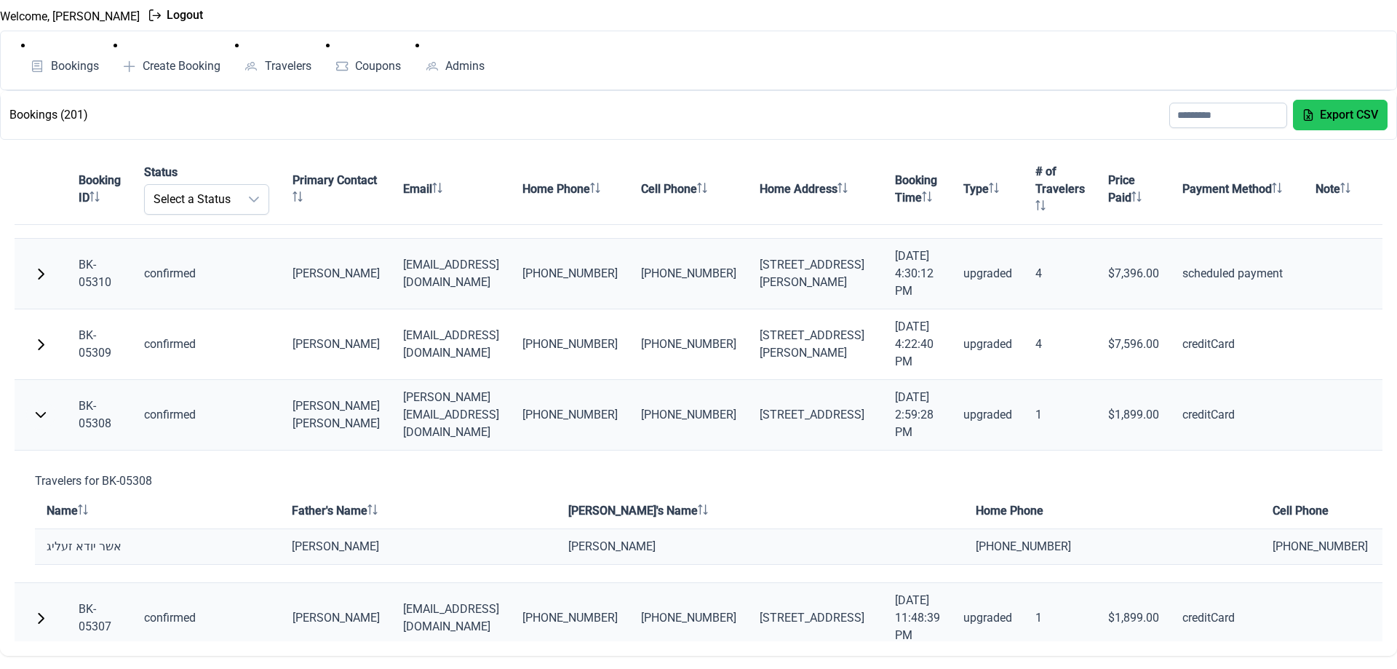
click at [39, 416] on span "button" at bounding box center [41, 415] width 12 height 12
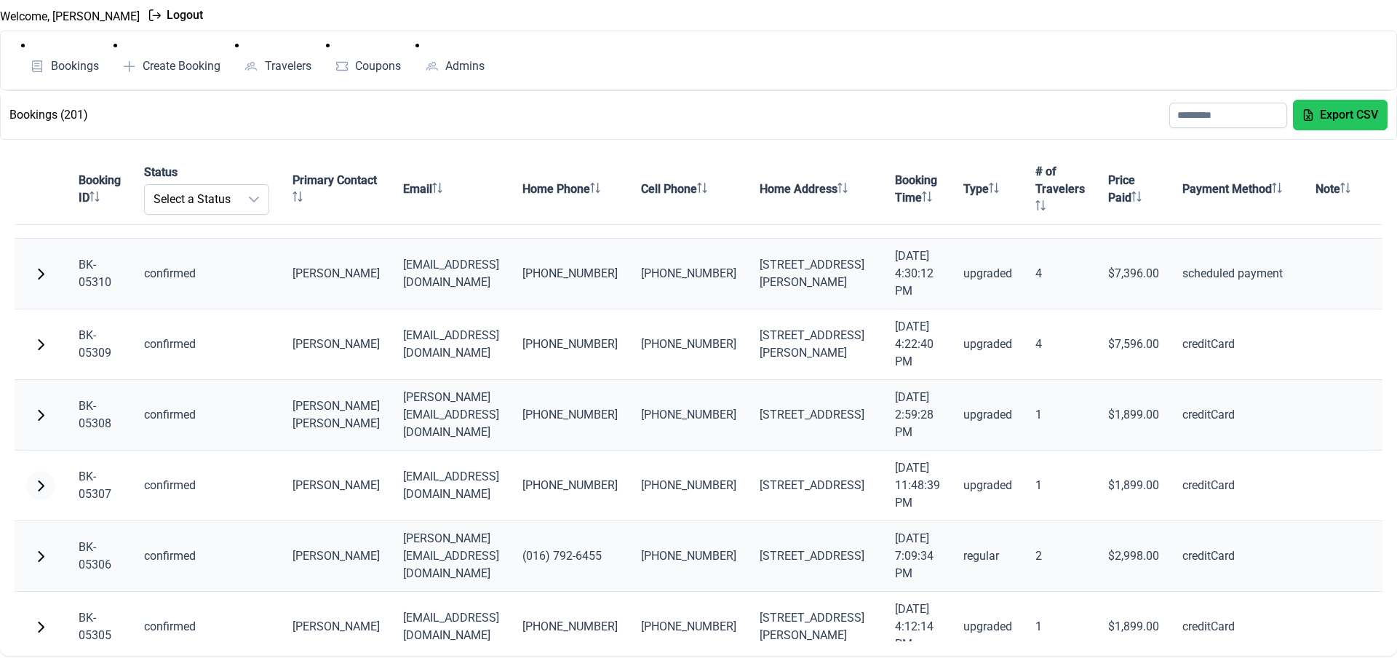
click at [37, 480] on span "button" at bounding box center [41, 486] width 12 height 12
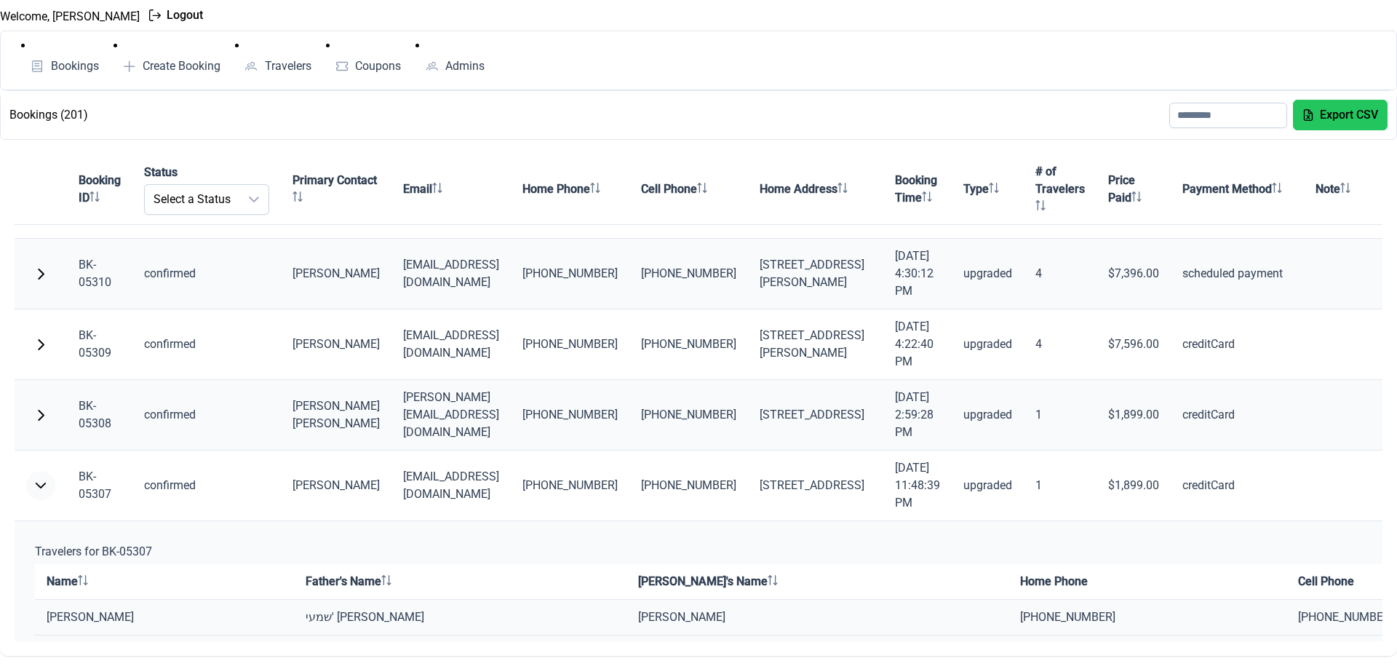
click at [37, 480] on span "button" at bounding box center [41, 486] width 12 height 12
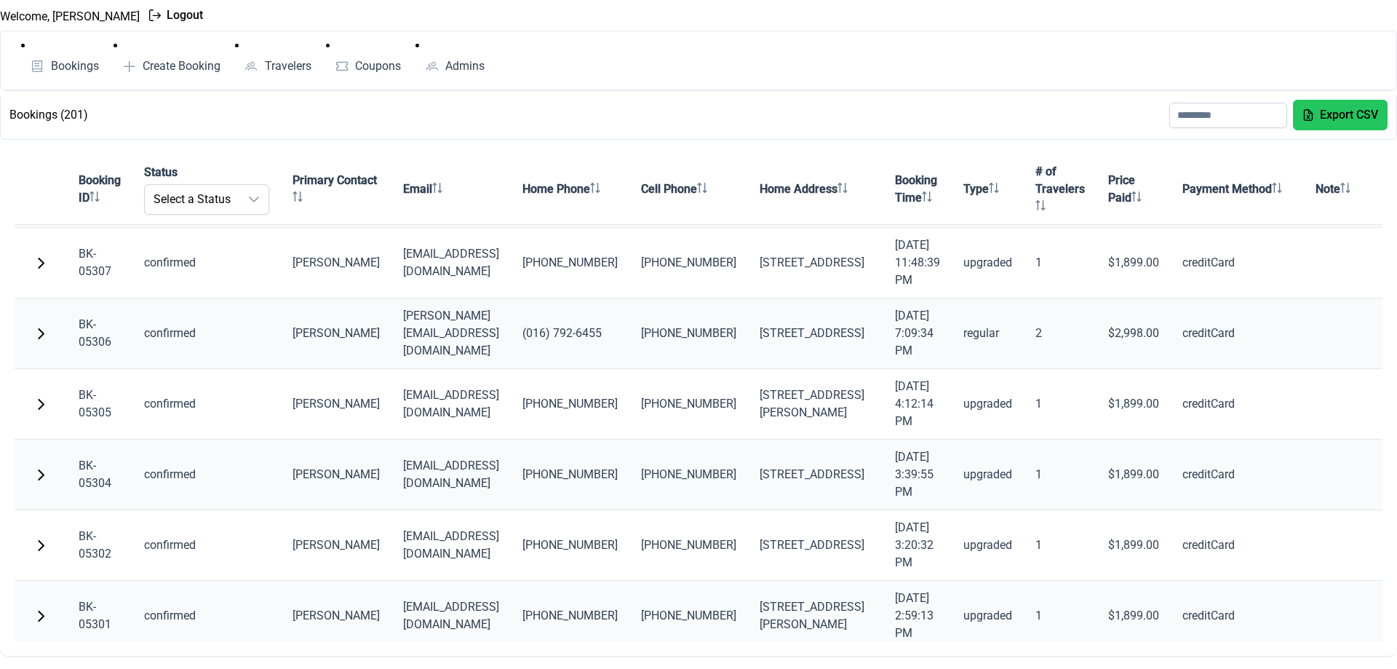
scroll to position [1368, 0]
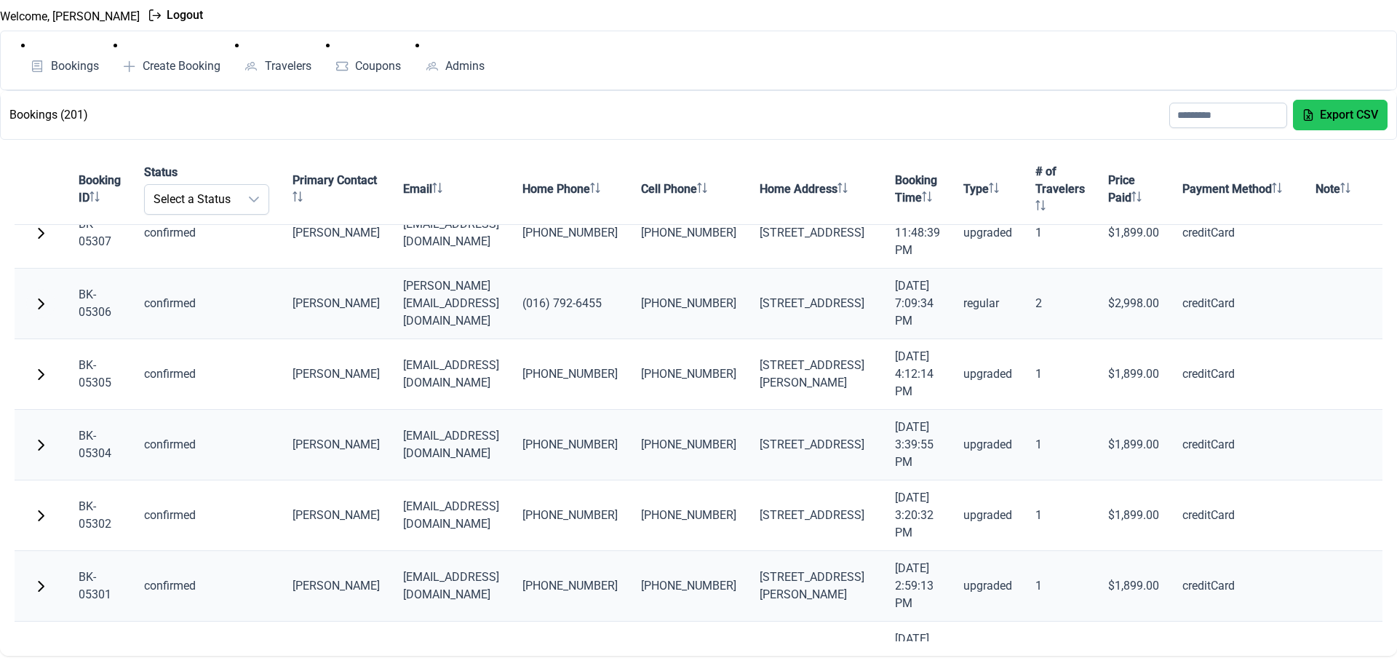
click at [39, 297] on button "button" at bounding box center [40, 303] width 29 height 29
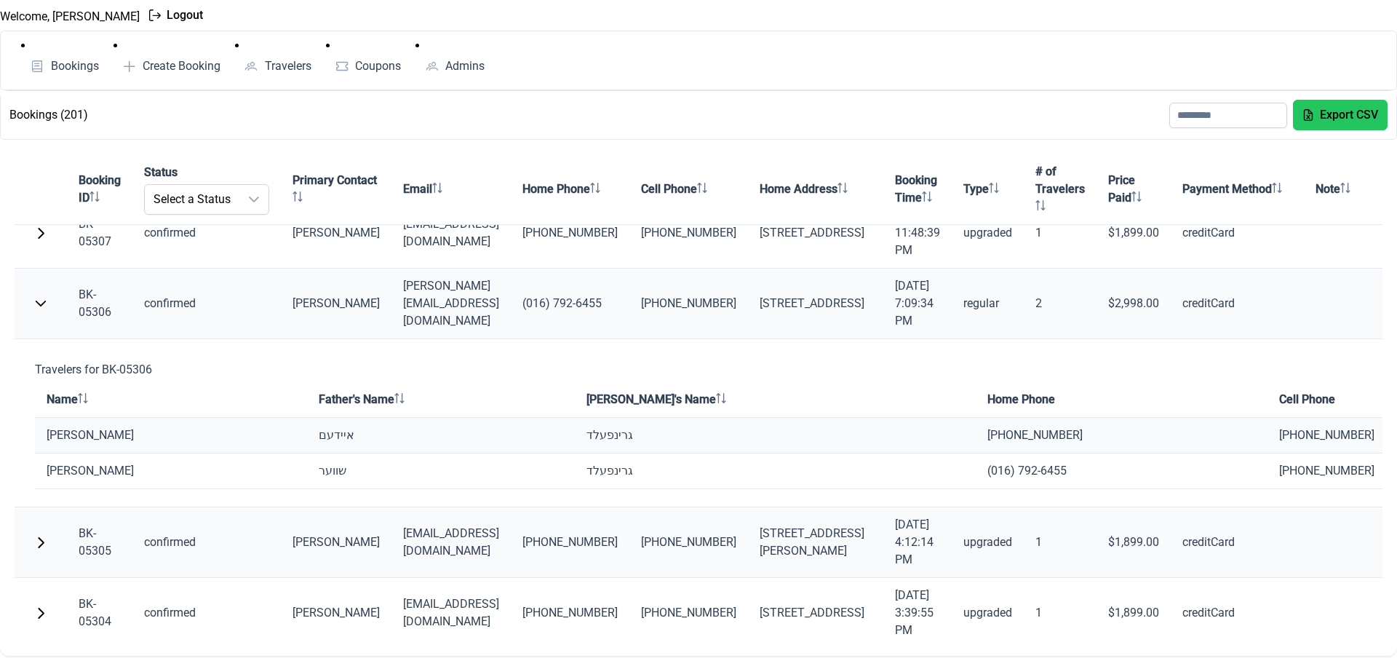
click at [37, 297] on button "button" at bounding box center [40, 303] width 29 height 29
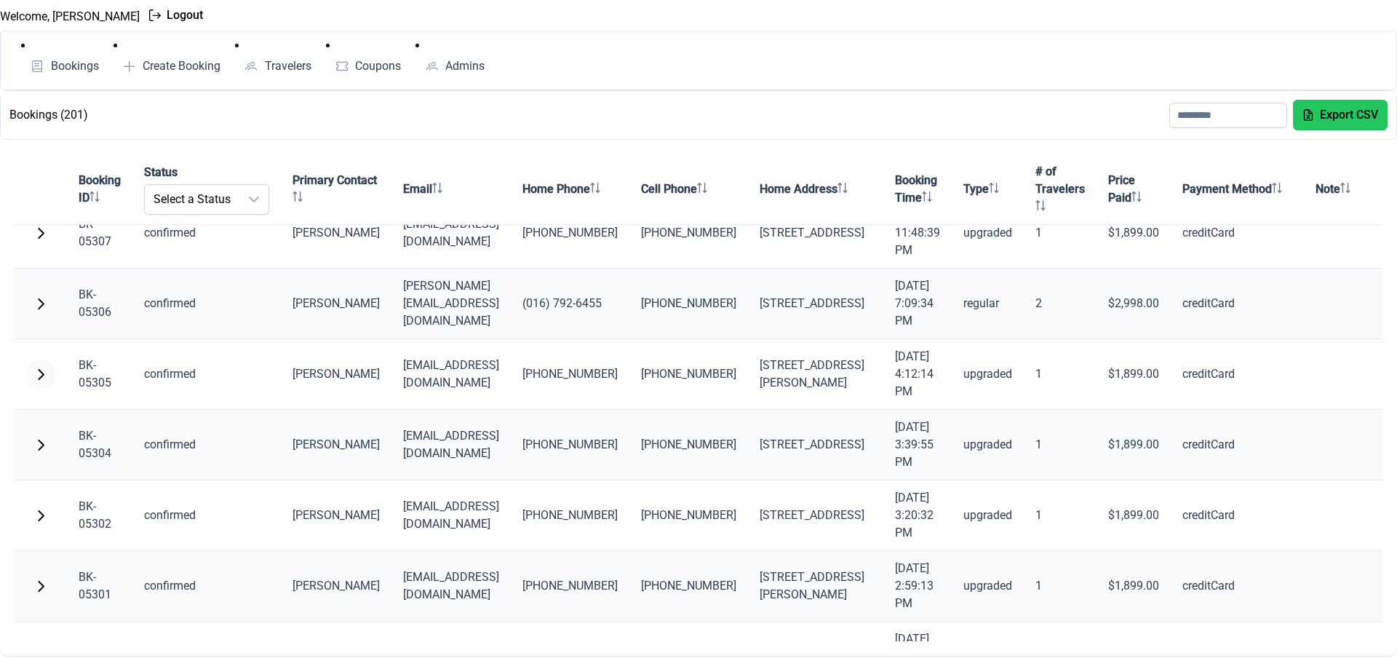
click at [36, 371] on span "button" at bounding box center [41, 374] width 12 height 12
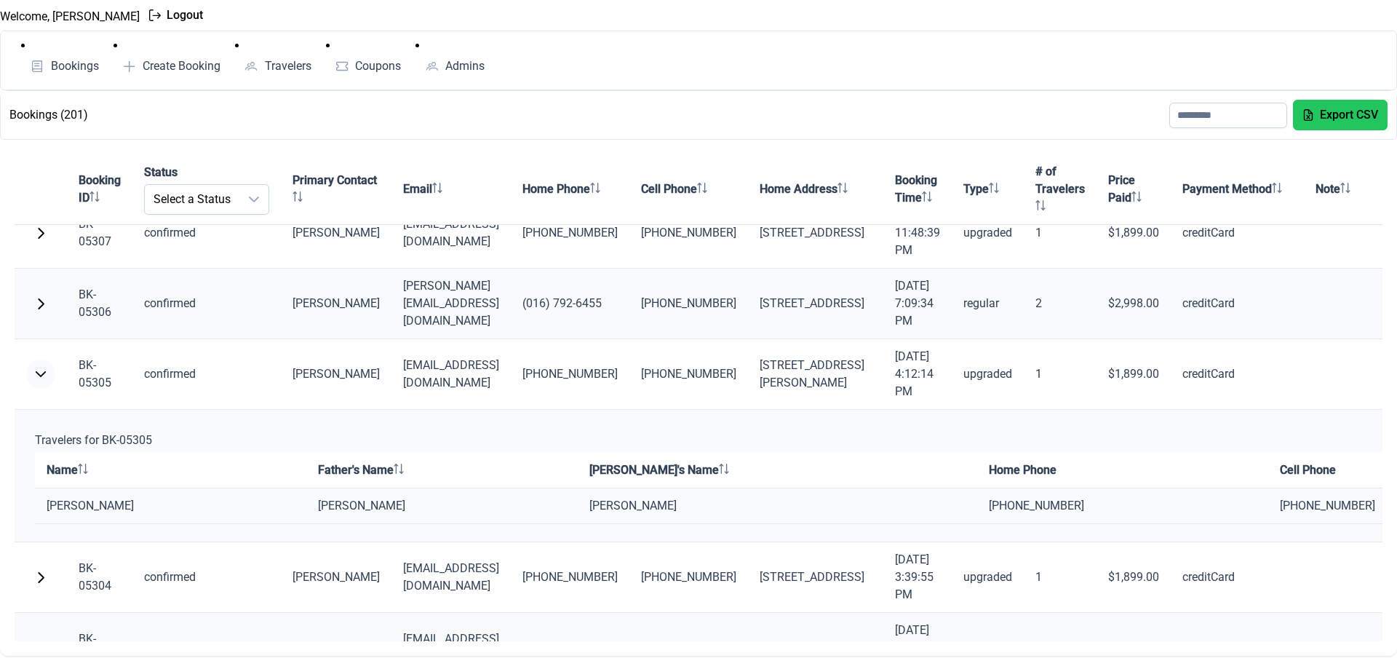
click at [36, 371] on span "button" at bounding box center [41, 374] width 12 height 12
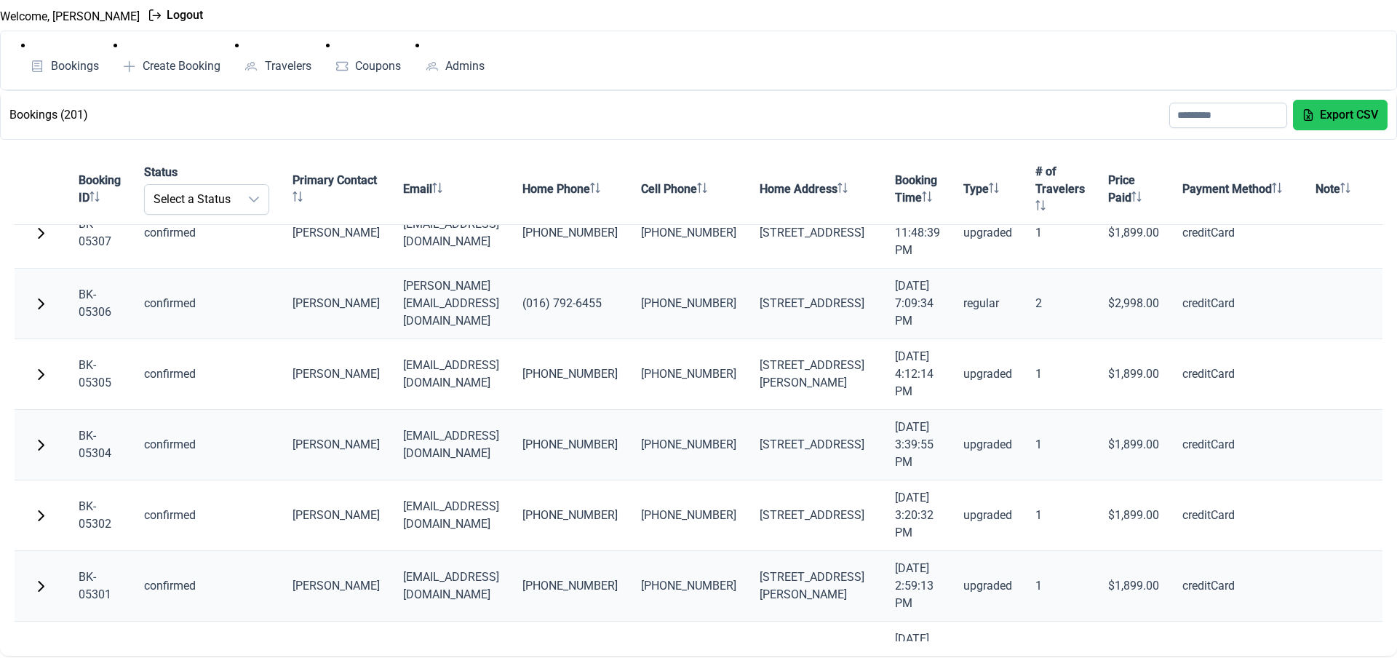
click at [37, 442] on span "button" at bounding box center [41, 445] width 12 height 12
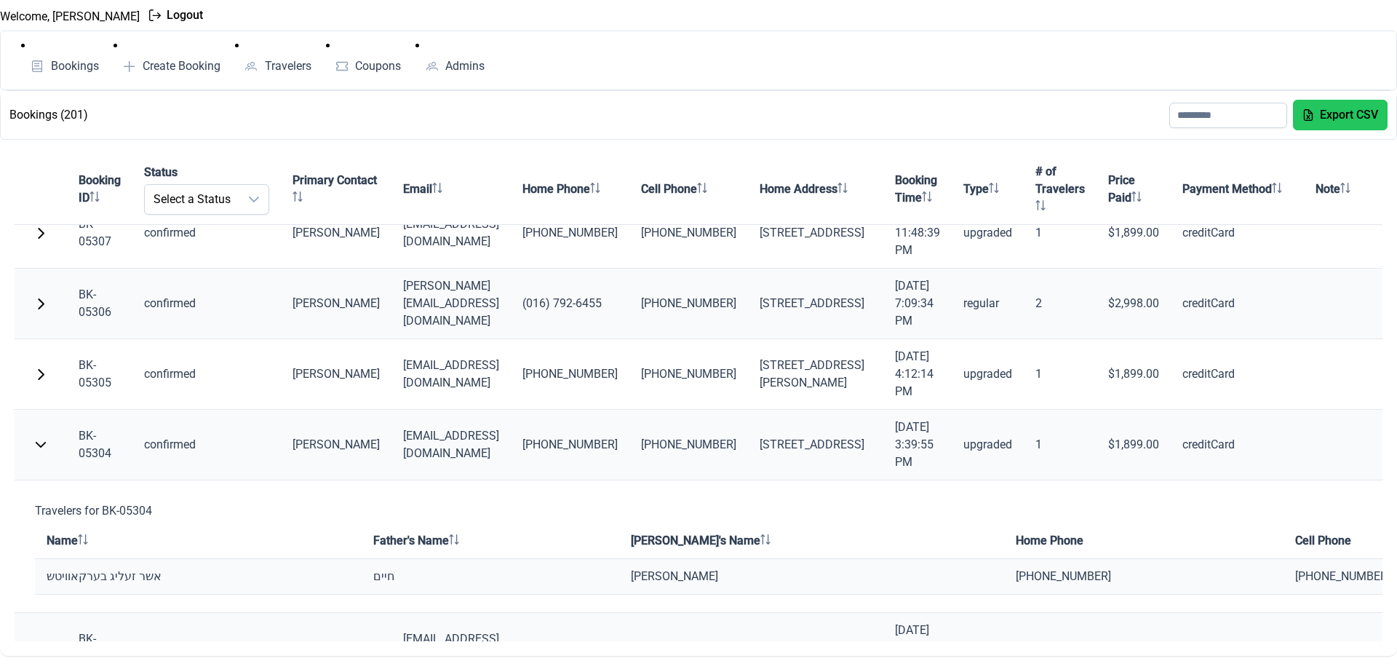
click at [37, 442] on span "button" at bounding box center [41, 445] width 12 height 12
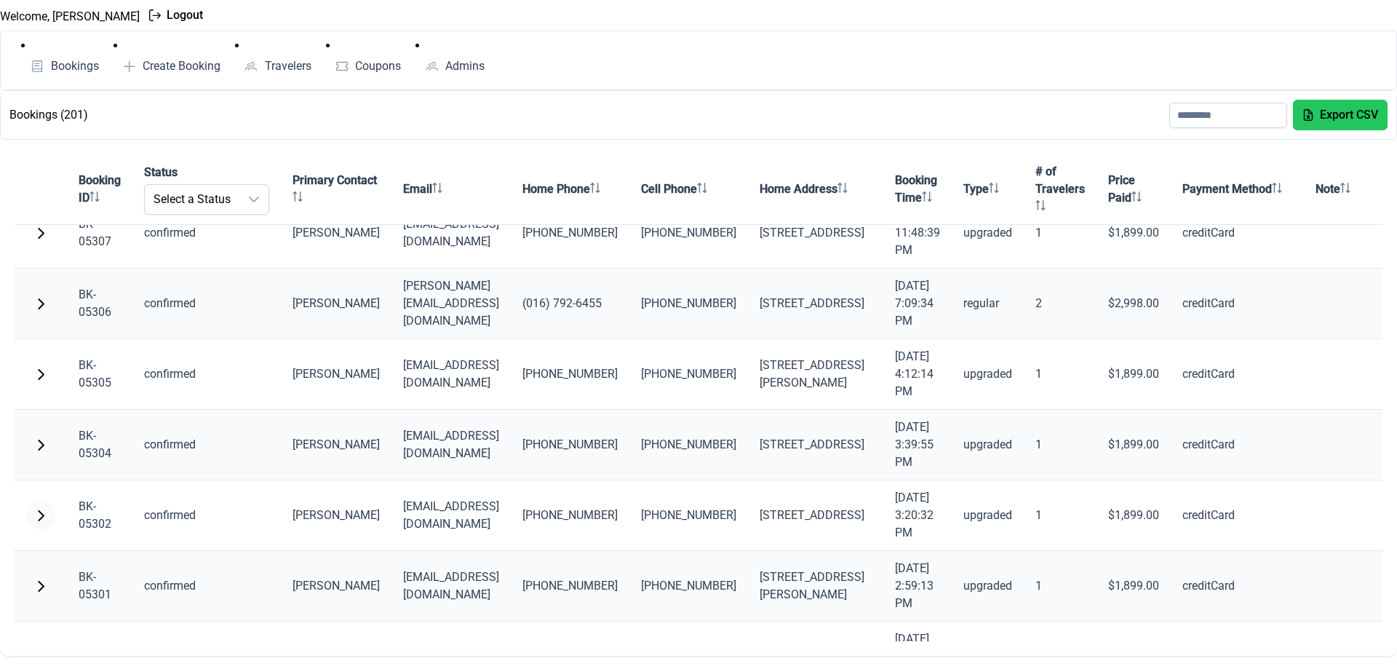
click at [39, 509] on button "button" at bounding box center [40, 515] width 29 height 29
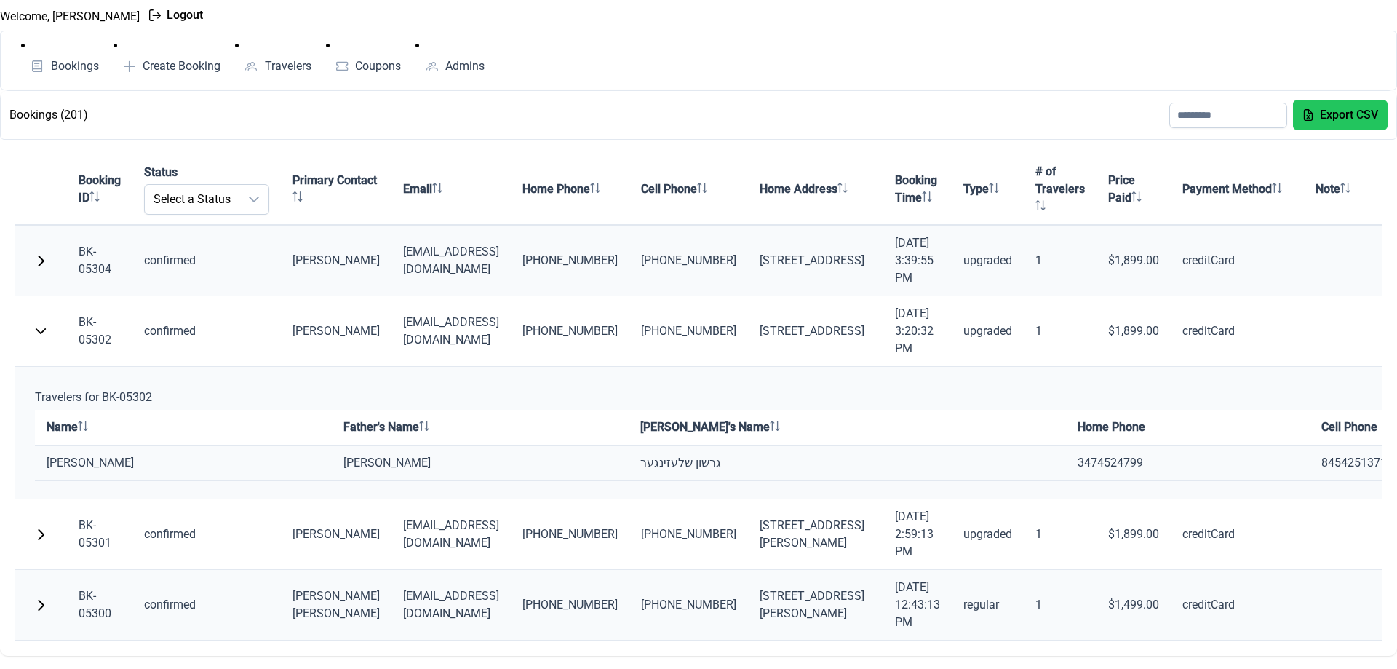
scroll to position [1572, 0]
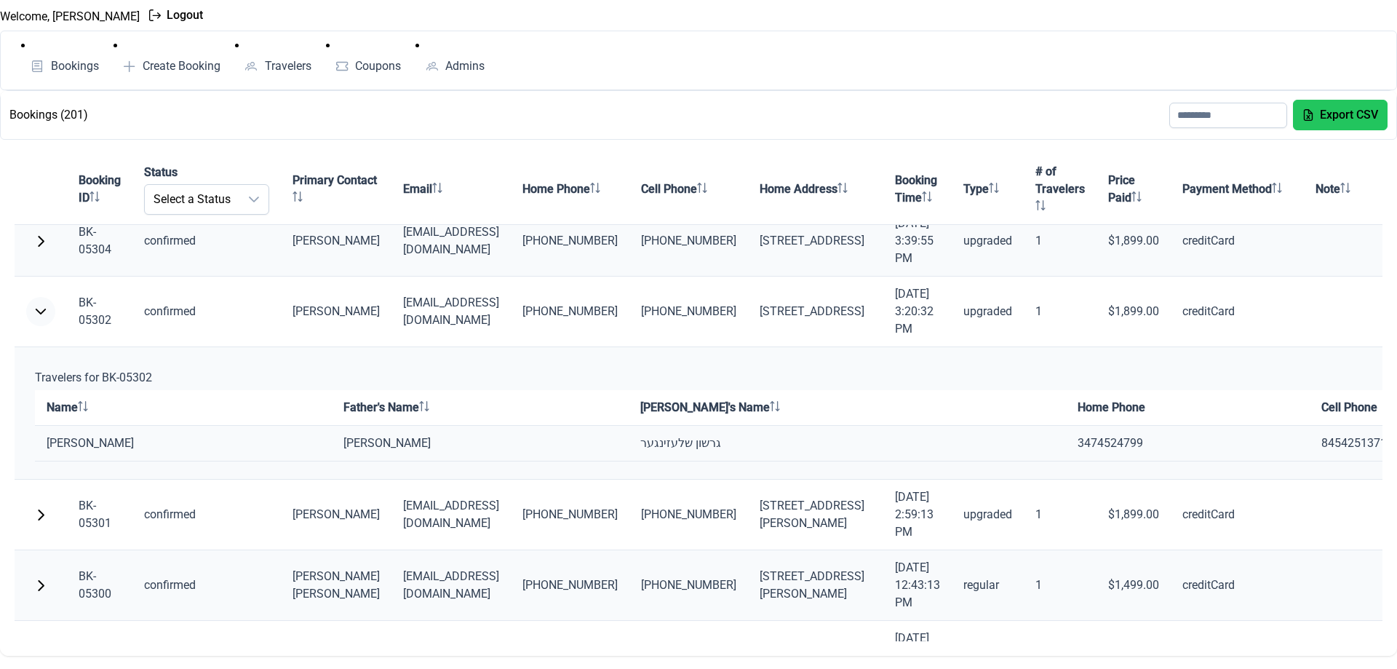
click at [40, 309] on span "button" at bounding box center [41, 312] width 12 height 12
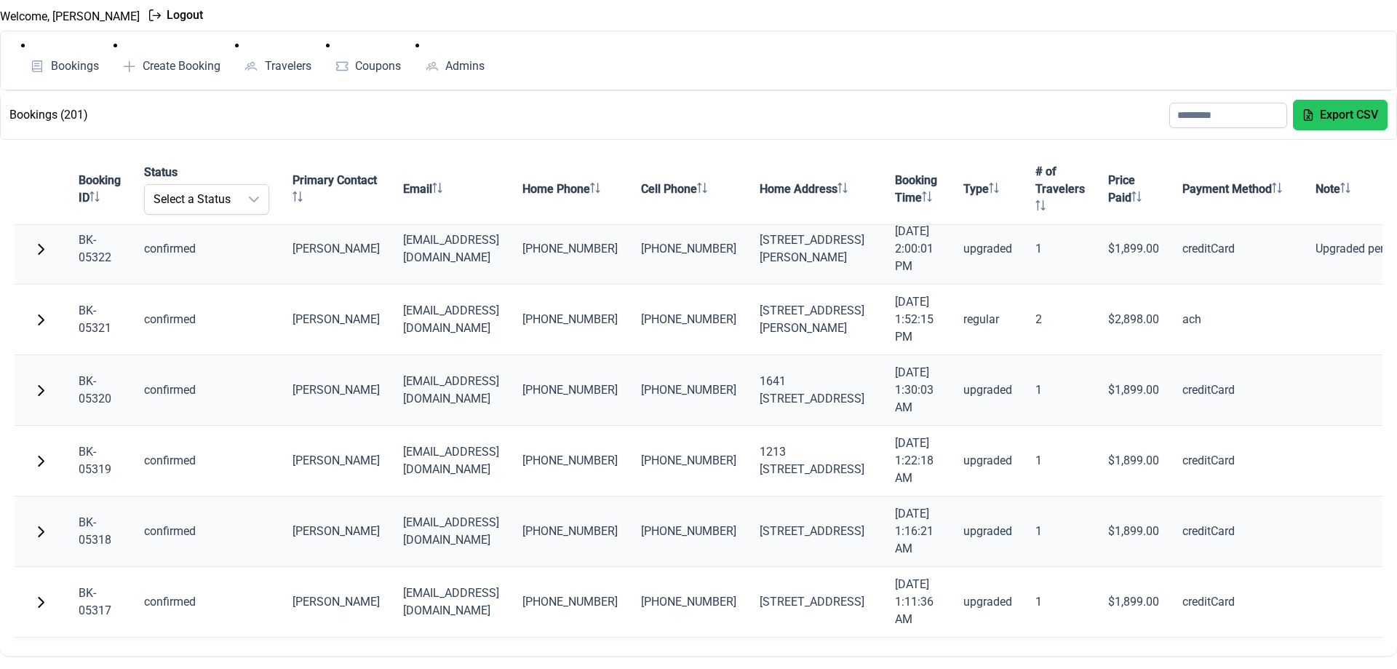
scroll to position [0, 0]
